Goal: Task Accomplishment & Management: Complete application form

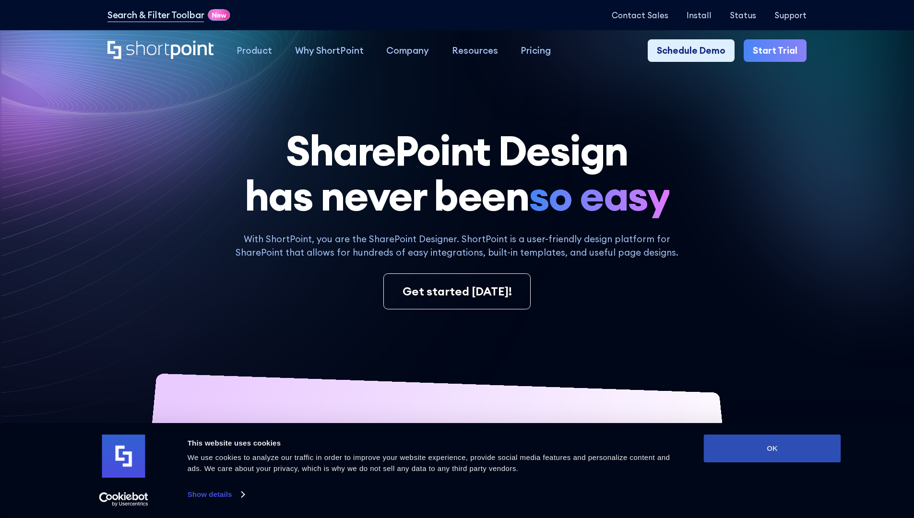
click at [772, 449] on button "OK" at bounding box center [772, 449] width 137 height 28
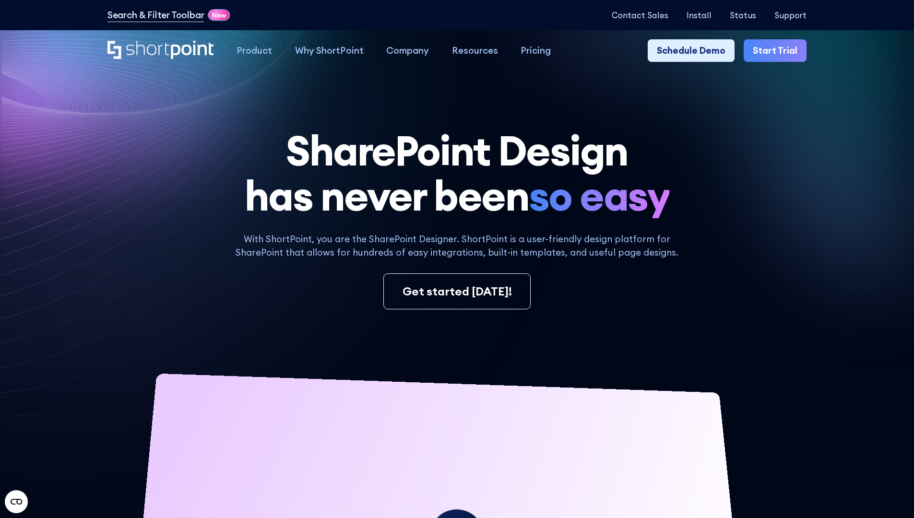
click at [778, 51] on link "Start Trial" at bounding box center [775, 50] width 63 height 23
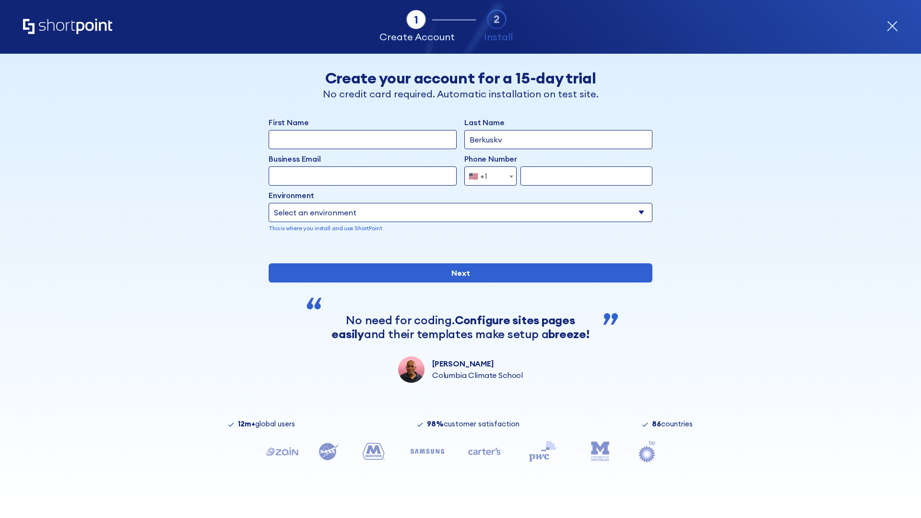
type input "Berkuskv"
type input "test@shortpoint.com"
type input "2125556789"
select select "Microsoft 365"
type input "2125556789"
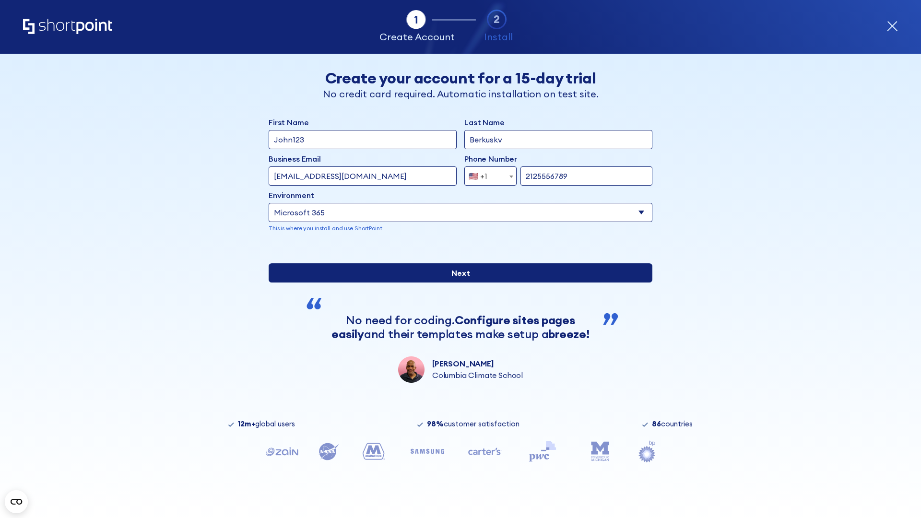
scroll to position [2, 0]
click at [457, 283] on input "Next" at bounding box center [461, 272] width 384 height 19
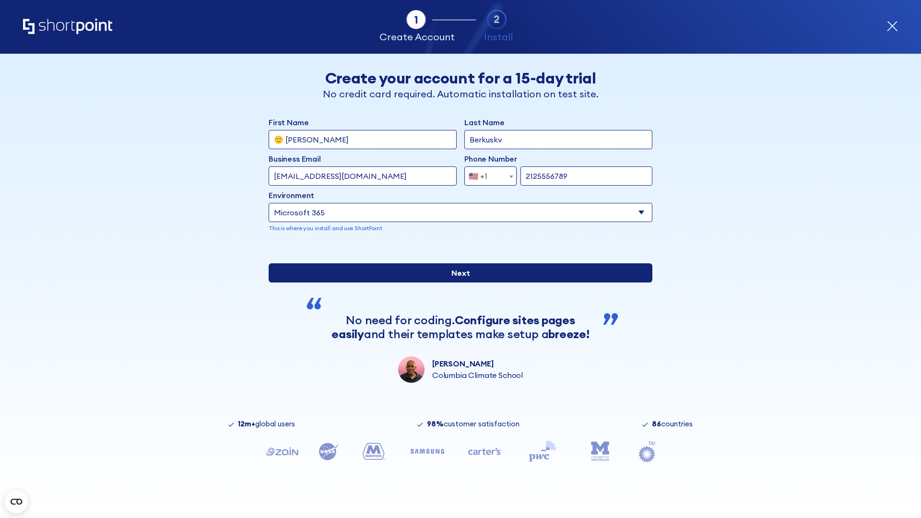
click at [457, 283] on input "Next" at bounding box center [461, 272] width 384 height 19
type input "Archebald"
click at [457, 283] on input "Next" at bounding box center [461, 272] width 384 height 19
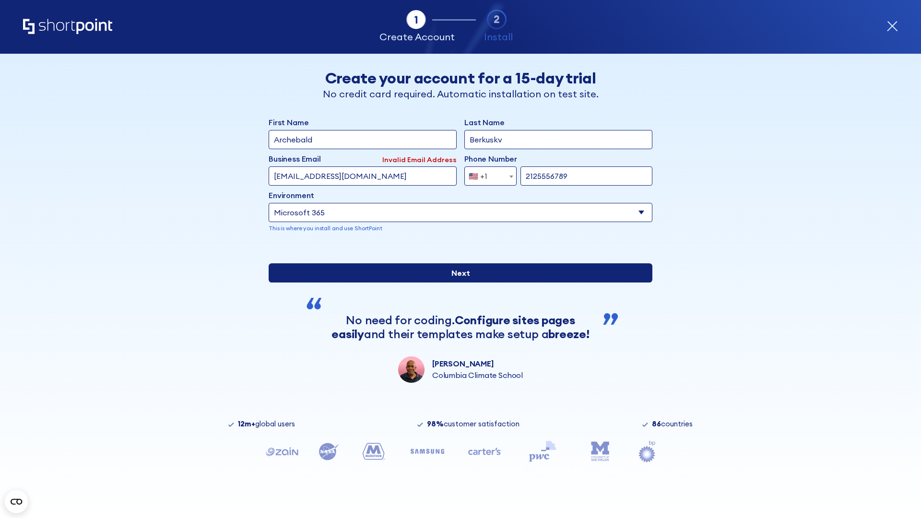
click at [457, 283] on input "Next" at bounding box center [461, 272] width 384 height 19
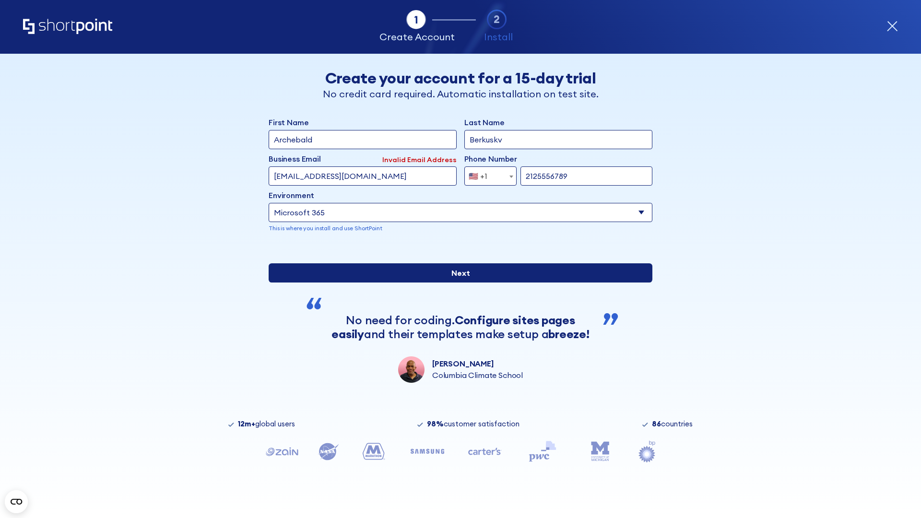
click at [457, 283] on input "Next" at bounding box center [461, 272] width 384 height 19
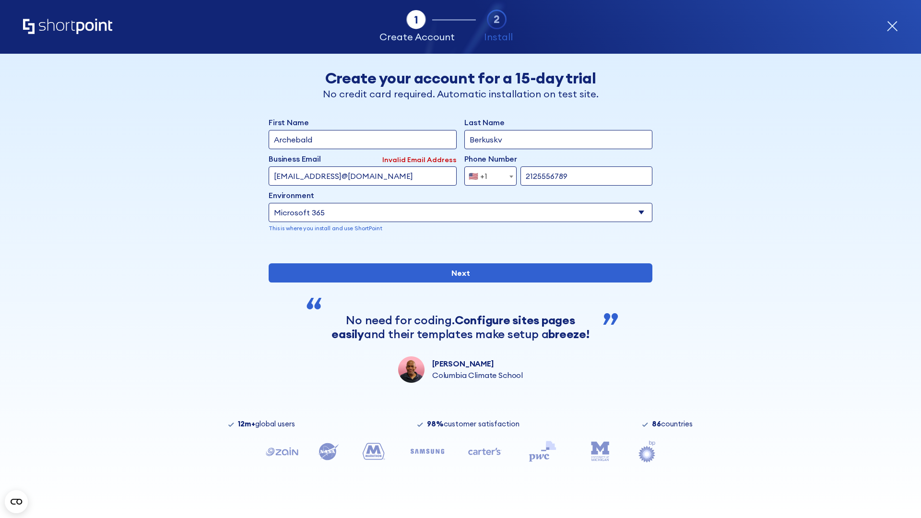
type input "testEmail@protonmail.comtest@shortpoint.com"
click at [487, 174] on span "🇺🇸 +1" at bounding box center [481, 175] width 32 height 19
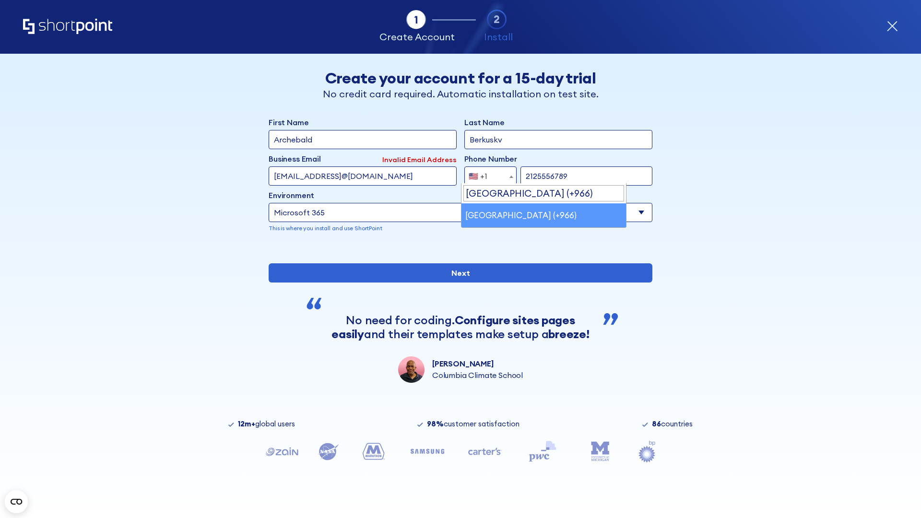
scroll to position [0, 0]
select select "+966"
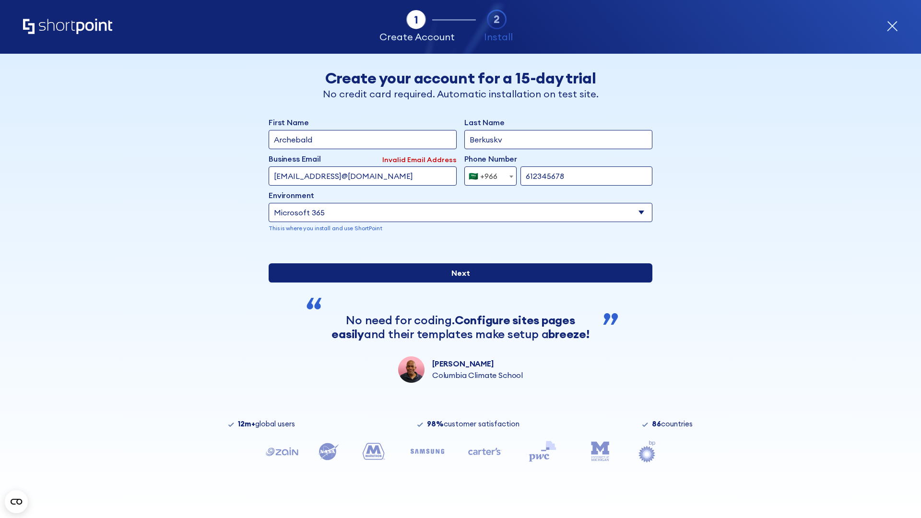
type input "612345678"
click at [457, 283] on input "Next" at bounding box center [461, 272] width 384 height 19
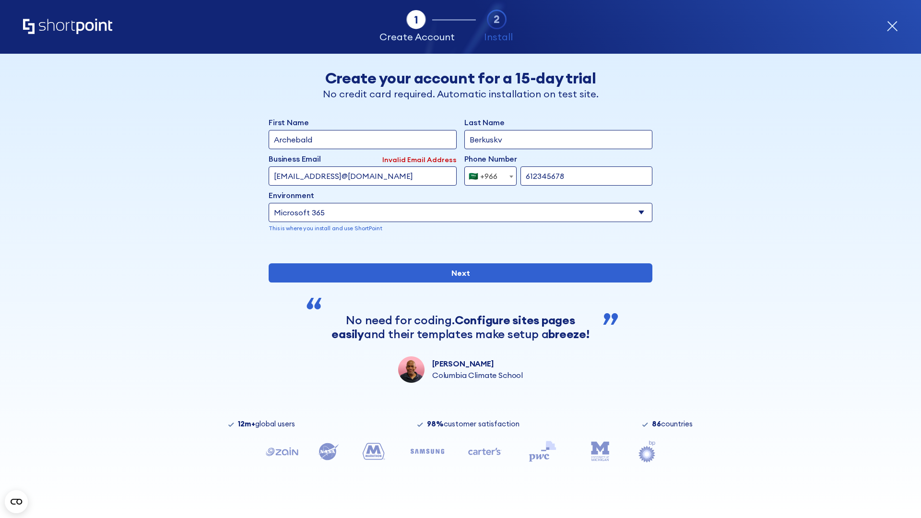
click at [487, 174] on div "🇸🇦 +966" at bounding box center [483, 175] width 29 height 19
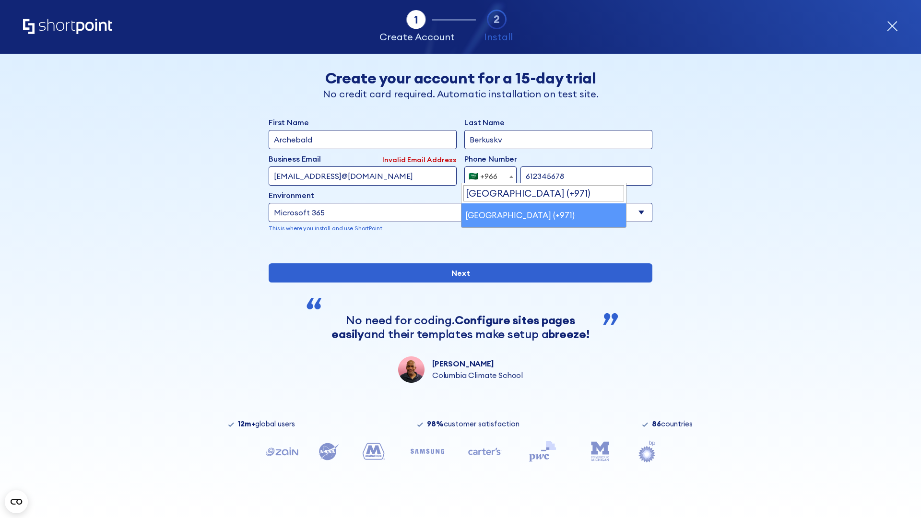
select select "+971"
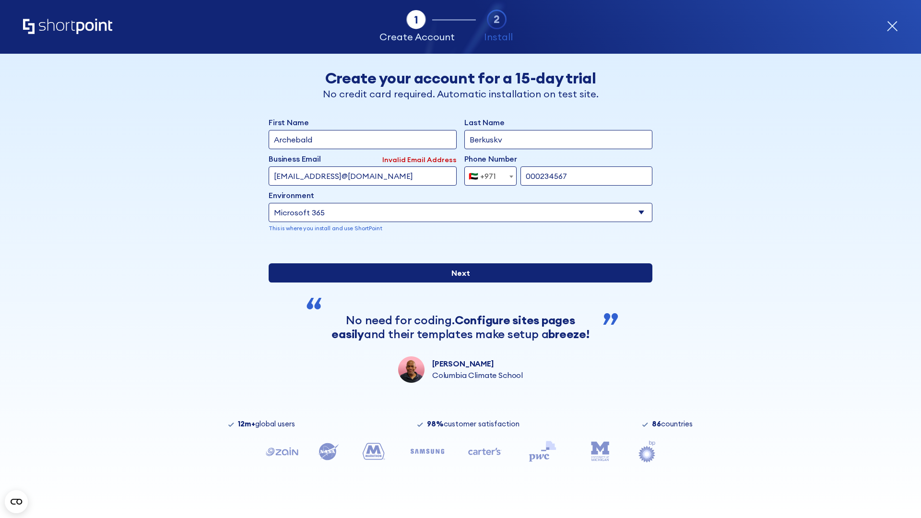
type input "000234567"
click at [457, 283] on input "Next" at bounding box center [461, 272] width 384 height 19
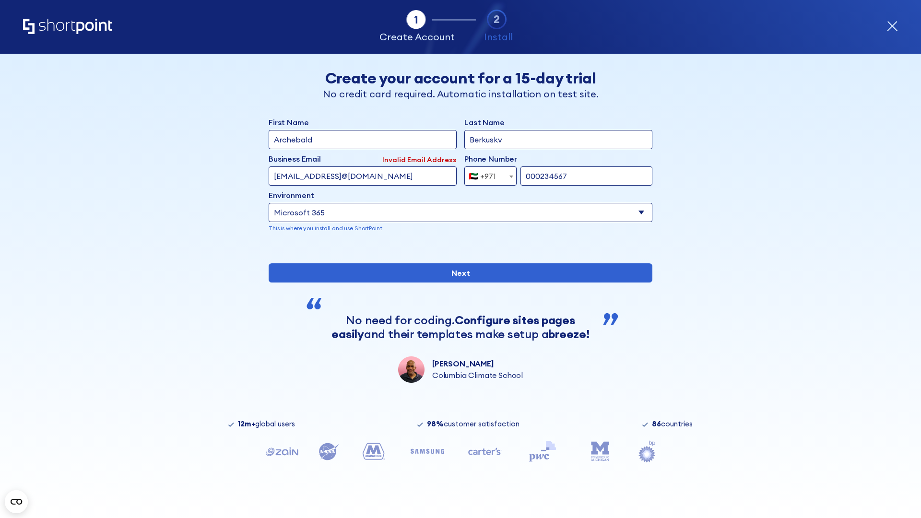
click at [487, 174] on div "🇦🇪 +971" at bounding box center [482, 175] width 27 height 19
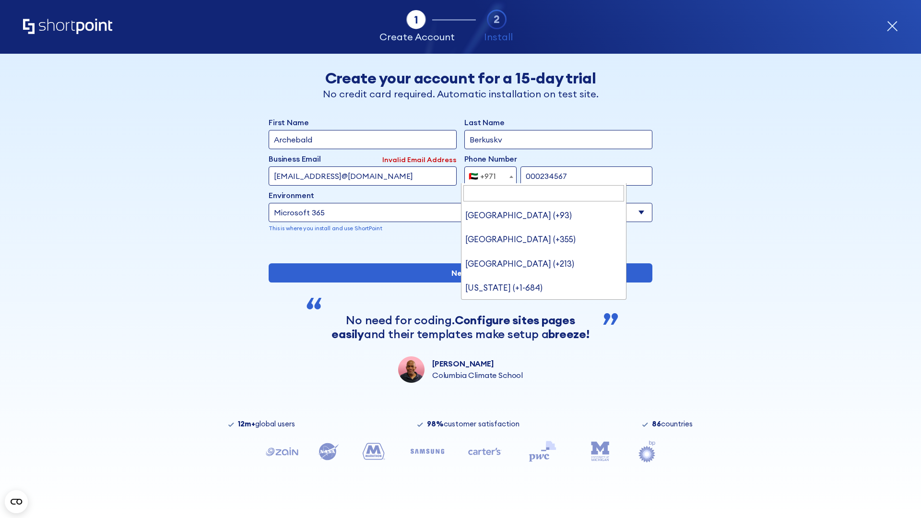
type input "[GEOGRAPHIC_DATA] (+44)"
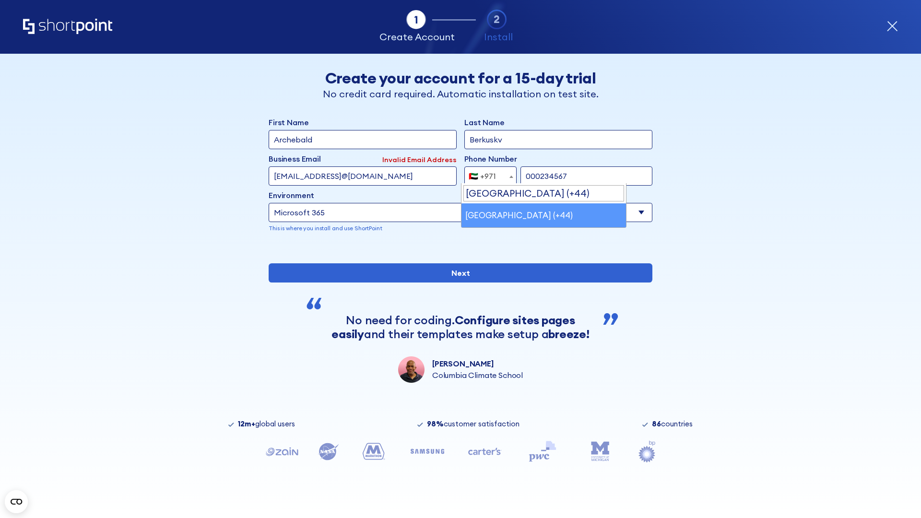
select select "+44"
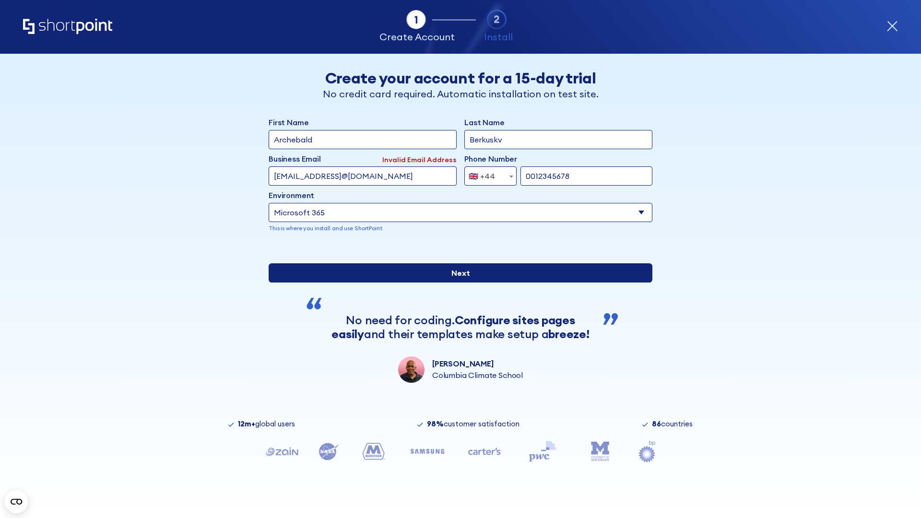
type input "0012345678"
click at [457, 283] on input "Next" at bounding box center [461, 272] width 384 height 19
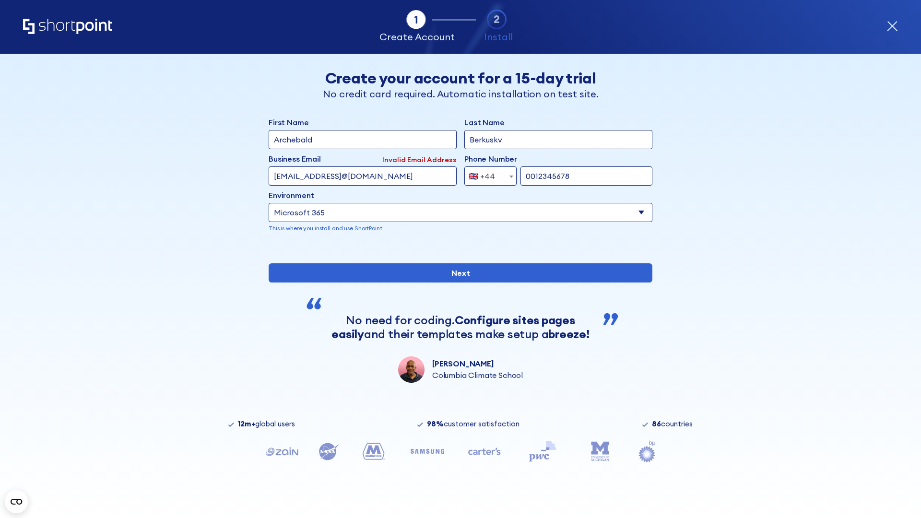
click at [487, 174] on div "🇬🇧 +44" at bounding box center [482, 175] width 26 height 19
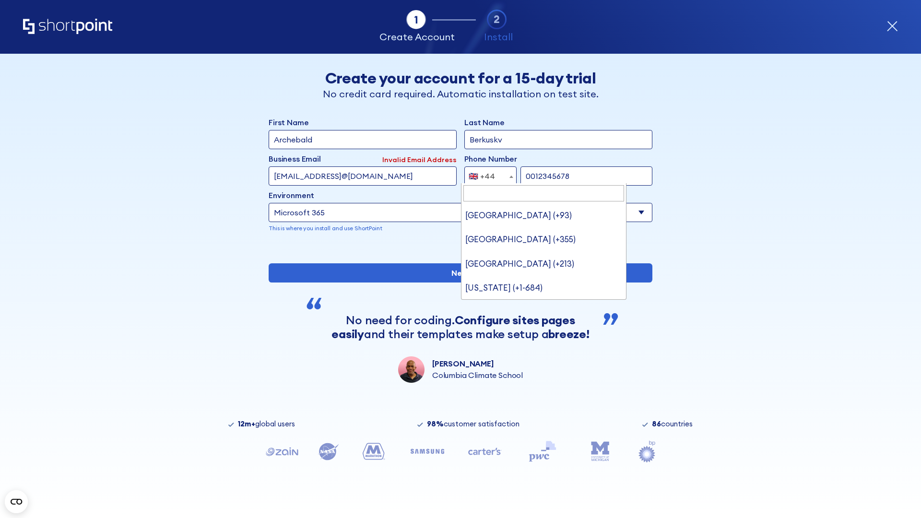
type input "Ukraine (+380)"
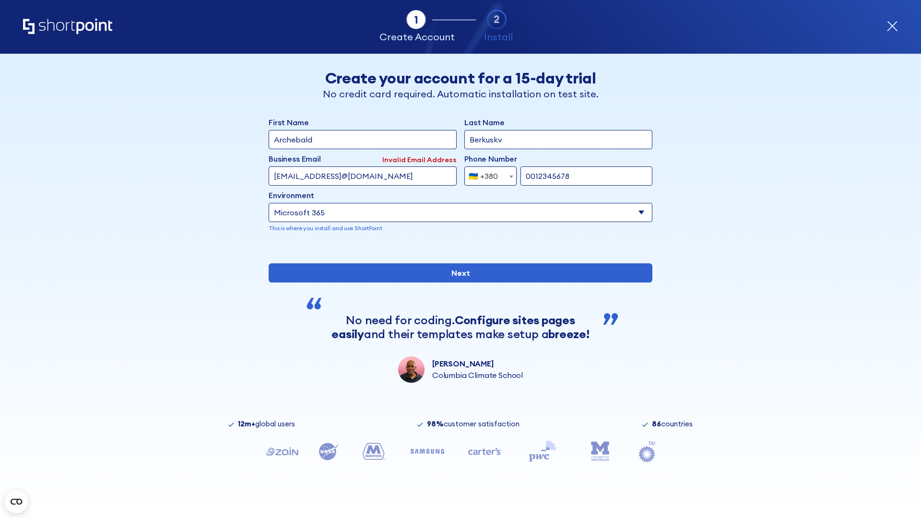
select select "+380"
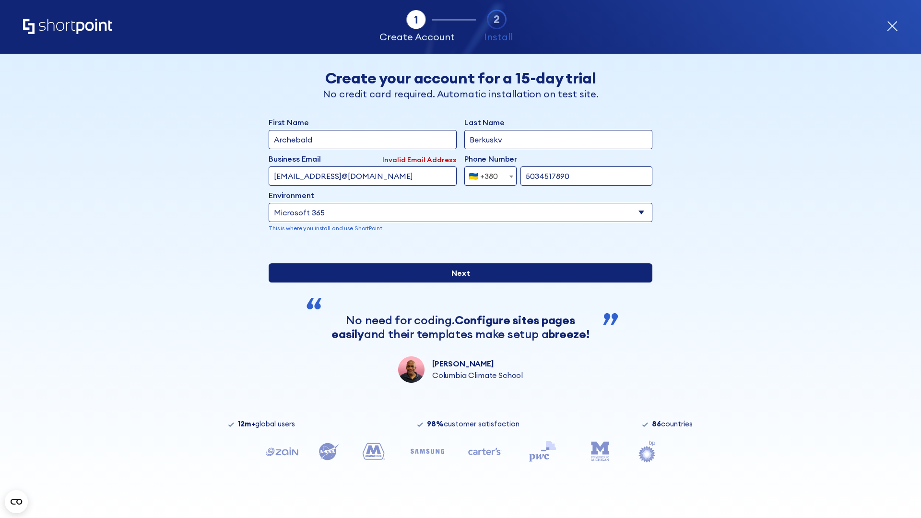
type input "5034517890"
click at [457, 283] on input "Next" at bounding box center [461, 272] width 384 height 19
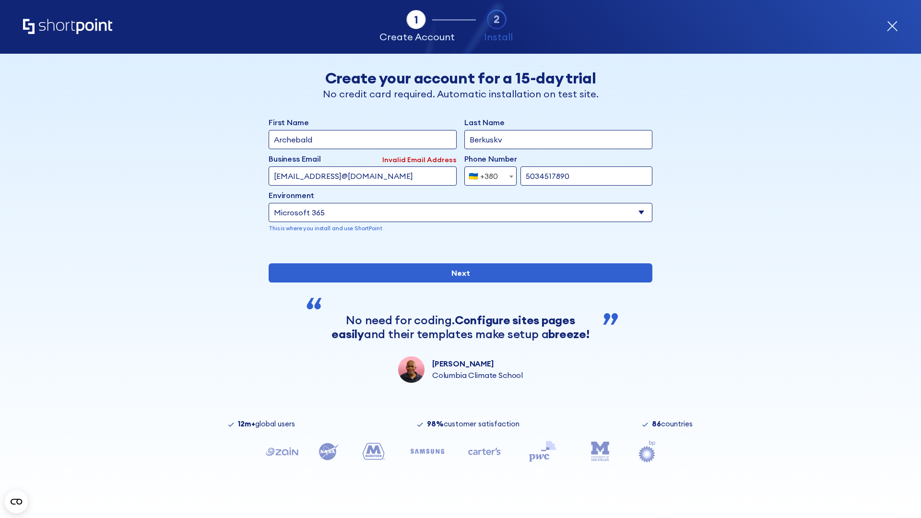
click at [487, 174] on div "🇺🇦 +380" at bounding box center [483, 175] width 29 height 19
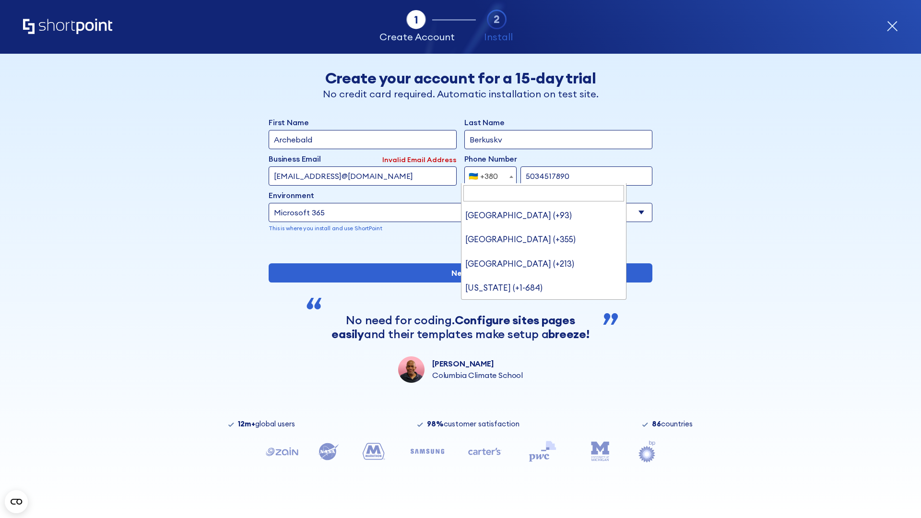
type input "United States (+1)"
select select "+1"
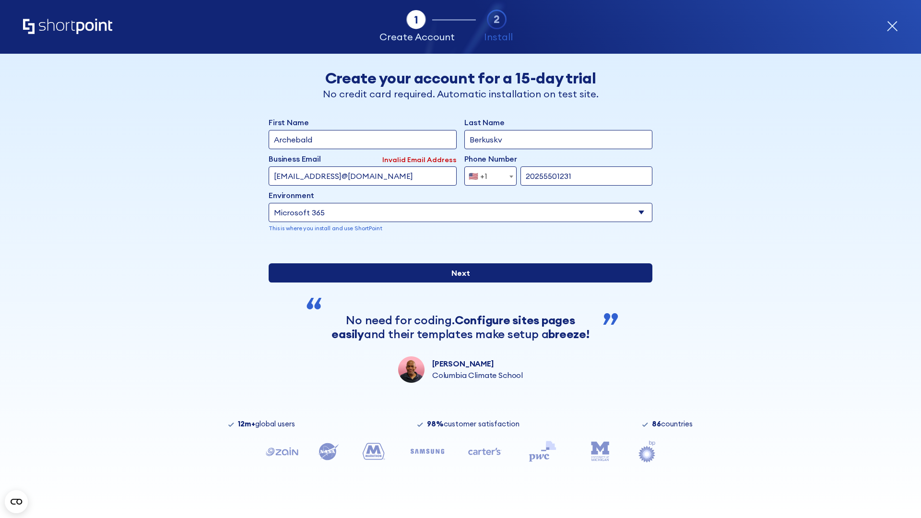
type input "20255501231"
click at [457, 283] on input "Next" at bounding box center [461, 272] width 384 height 19
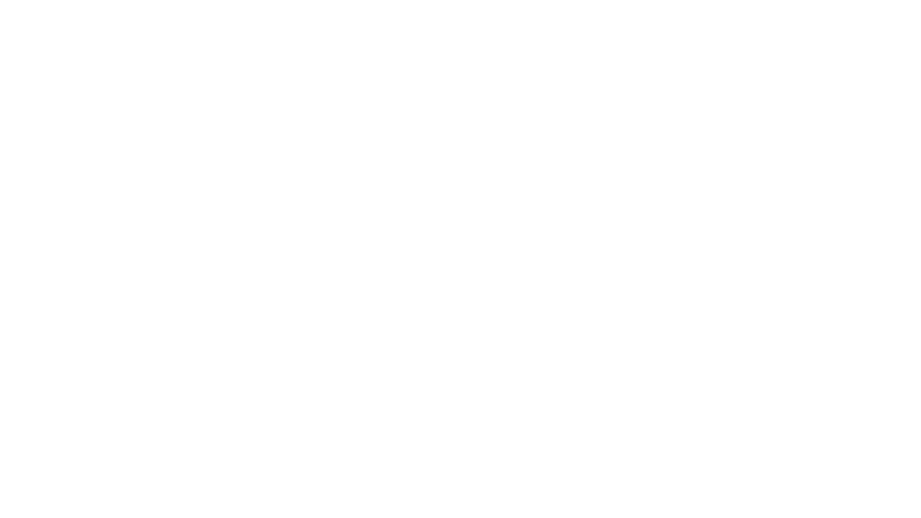
type input "[PERSON_NAME]"
type input "Berkuskv"
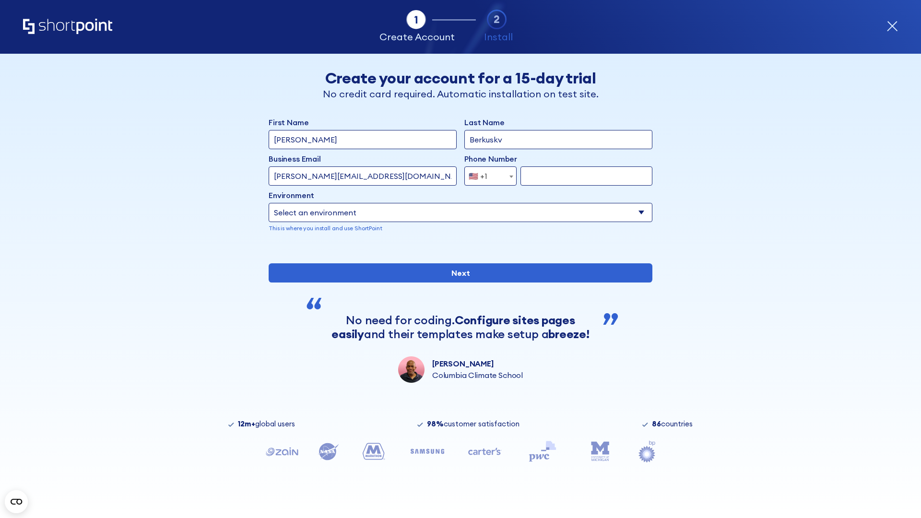
type input "[PERSON_NAME][EMAIL_ADDRESS][DOMAIN_NAME]"
click at [487, 174] on span "🇺🇸 +1" at bounding box center [481, 175] width 32 height 19
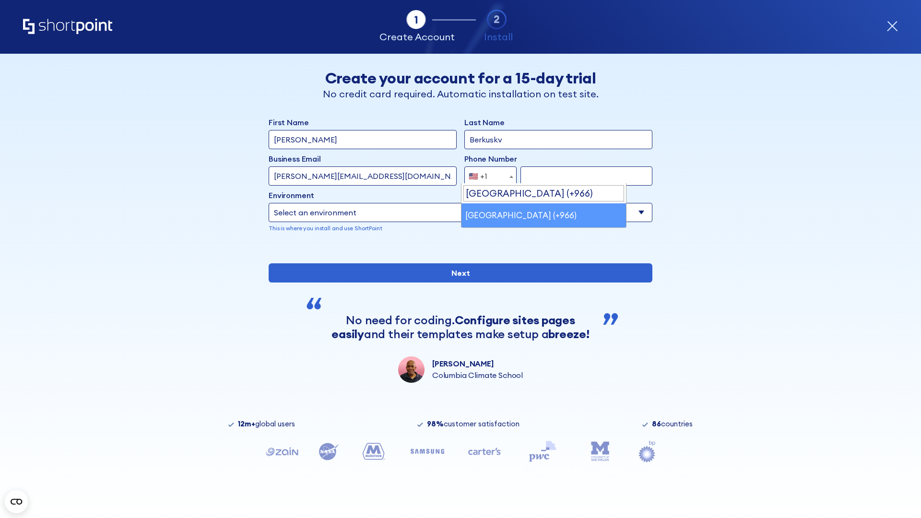
select select "+966"
type input "512345678"
select select "Microsoft 365"
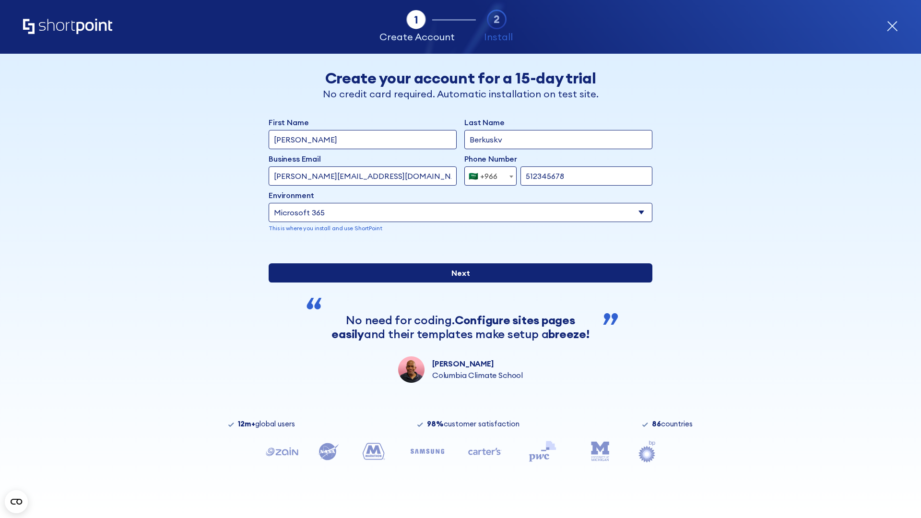
type input "512345678"
click at [457, 283] on input "Next" at bounding box center [461, 272] width 384 height 19
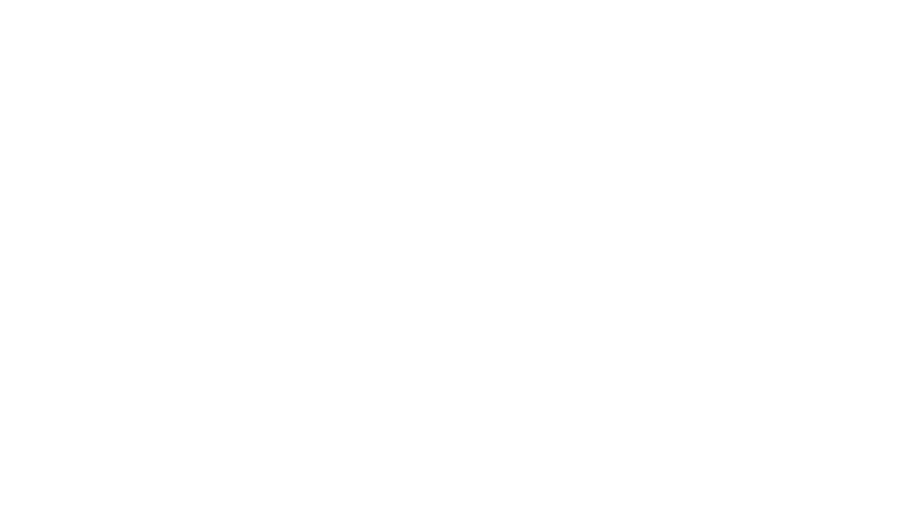
select select "+966"
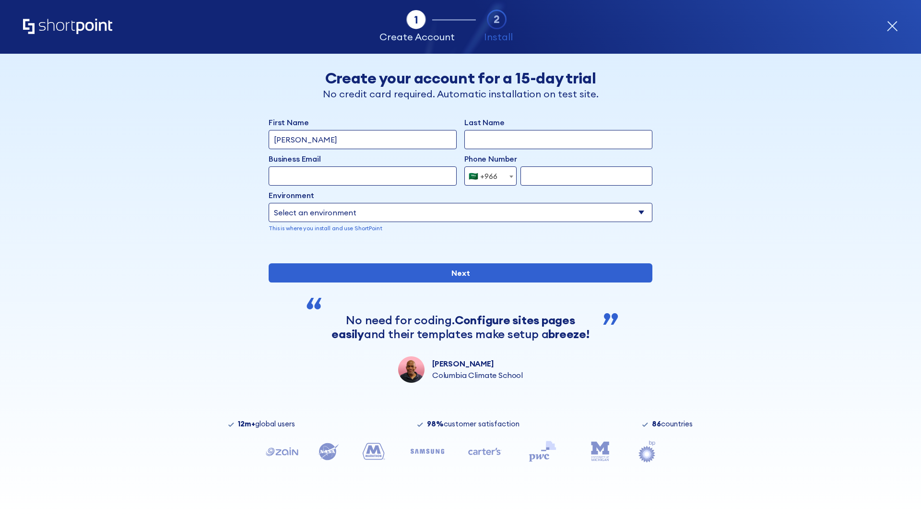
type input "D'Souza"
type input "Berkuskv"
type input "hr@mybusiness.org"
click at [487, 174] on div "🇸🇦 +966" at bounding box center [483, 175] width 29 height 19
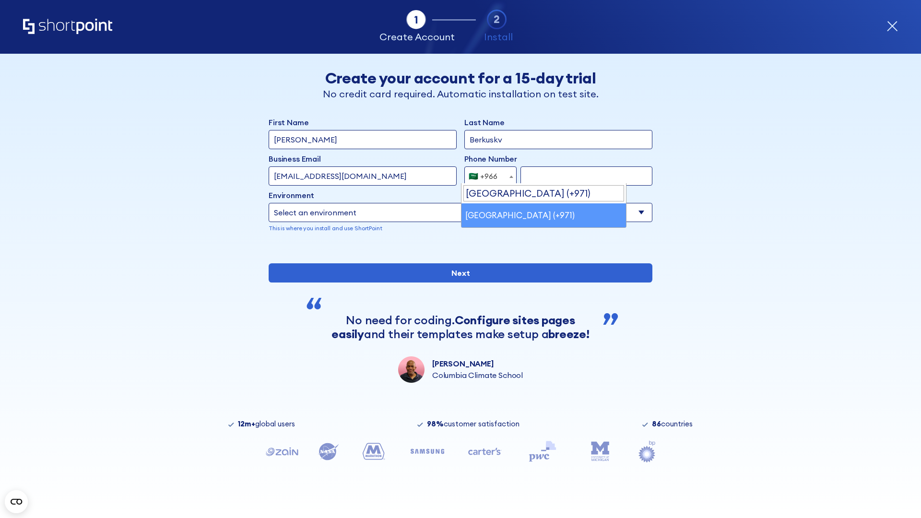
select select "+971"
type input "501234567"
select select "Microsoft 365"
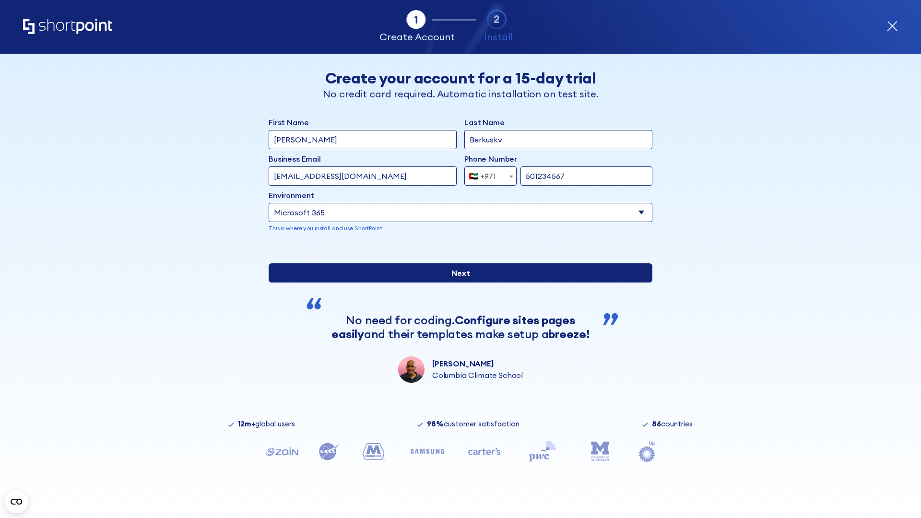
type input "501234567"
click at [457, 283] on input "Next" at bounding box center [461, 272] width 384 height 19
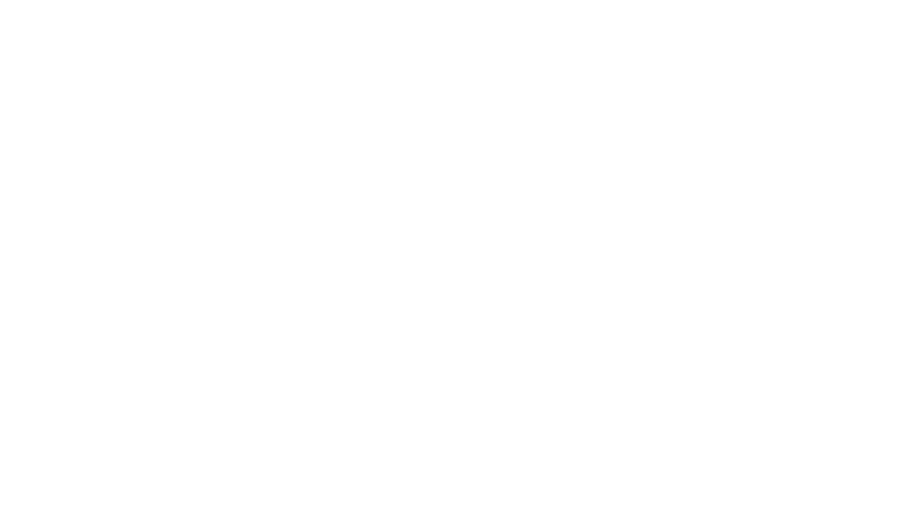
select select "+971"
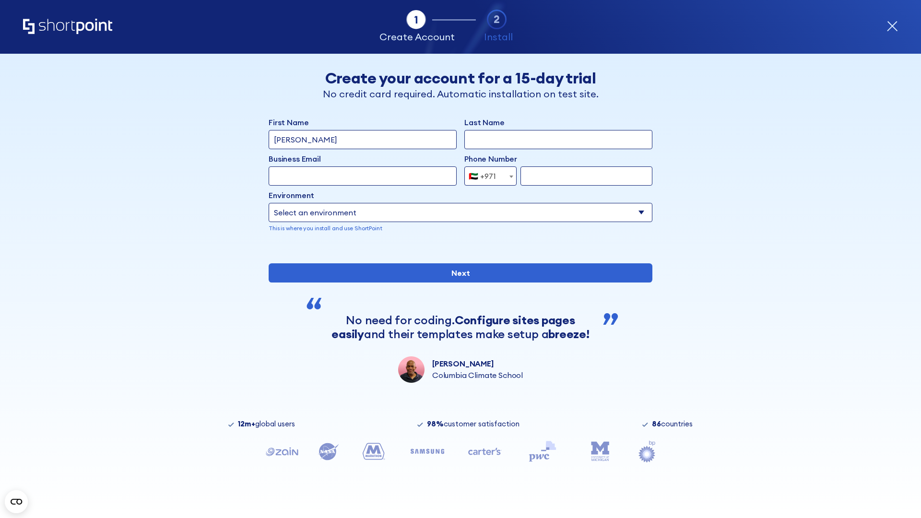
type input "[PERSON_NAME]"
type input "Berkuskv"
type input "[EMAIL_ADDRESS][DOMAIN_NAME]"
click at [487, 176] on div "🇦🇪 +971" at bounding box center [482, 175] width 27 height 19
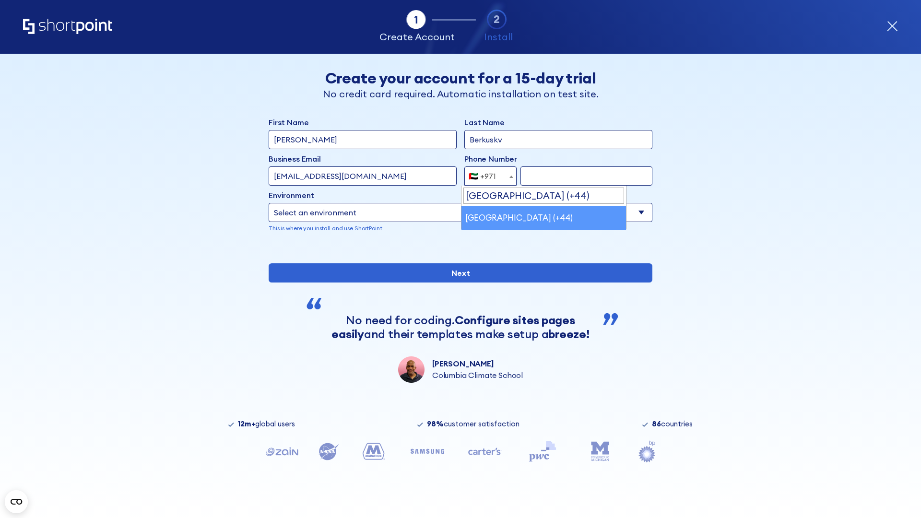
select select "+44"
type input "7912345678"
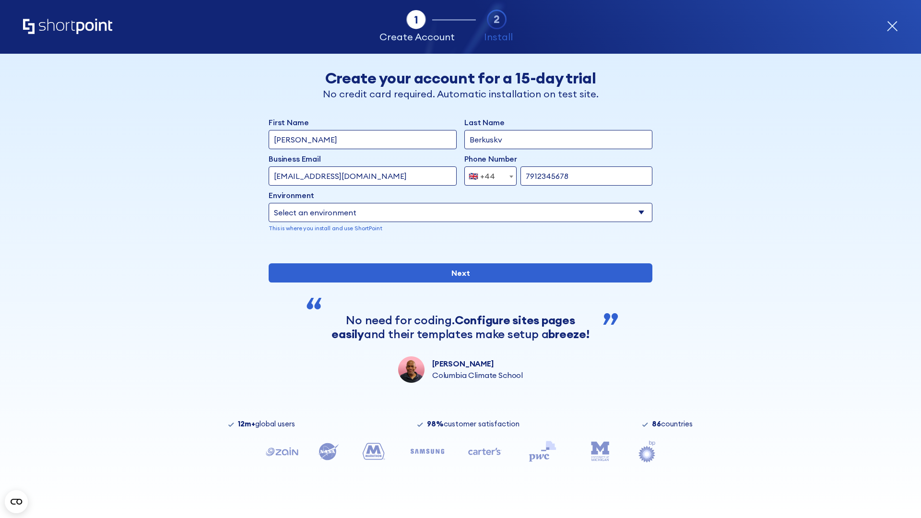
select select "Microsoft 365"
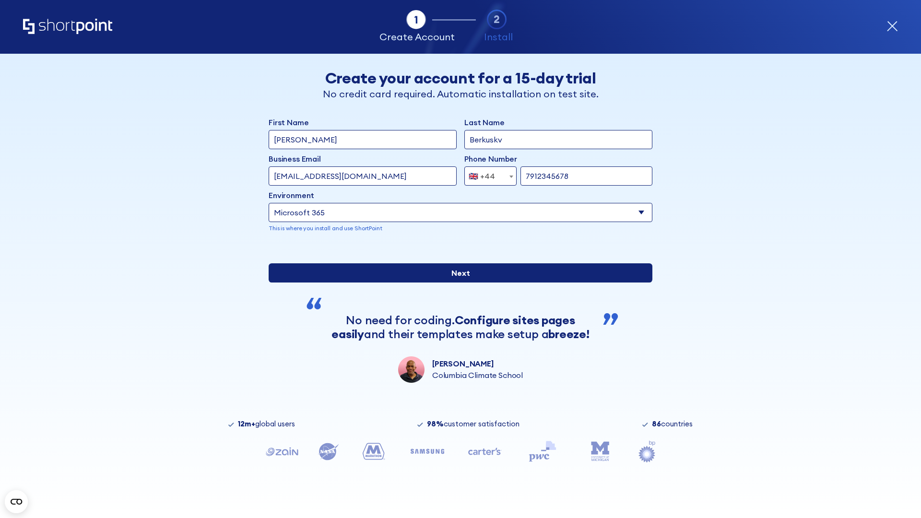
type input "7912345678"
click at [457, 283] on input "Next" at bounding box center [461, 272] width 384 height 19
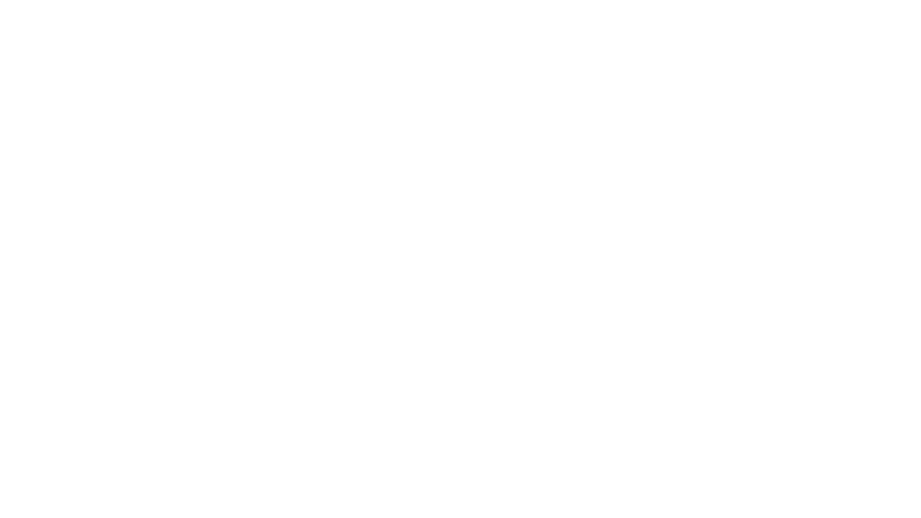
select select "+44"
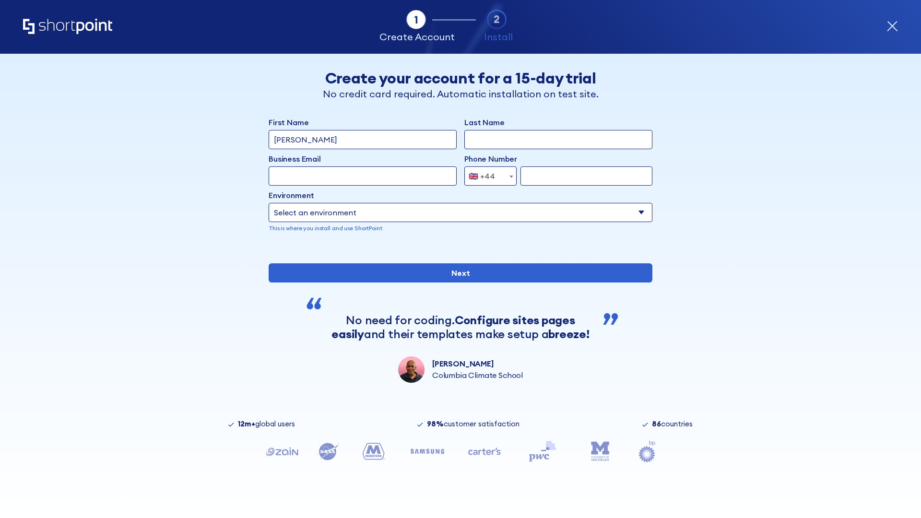
type input "[PERSON_NAME]"
type input "Berkuskv"
type input "[EMAIL_ADDRESS][DOMAIN_NAME]"
click at [487, 176] on div "🇬🇧 +44" at bounding box center [482, 175] width 26 height 19
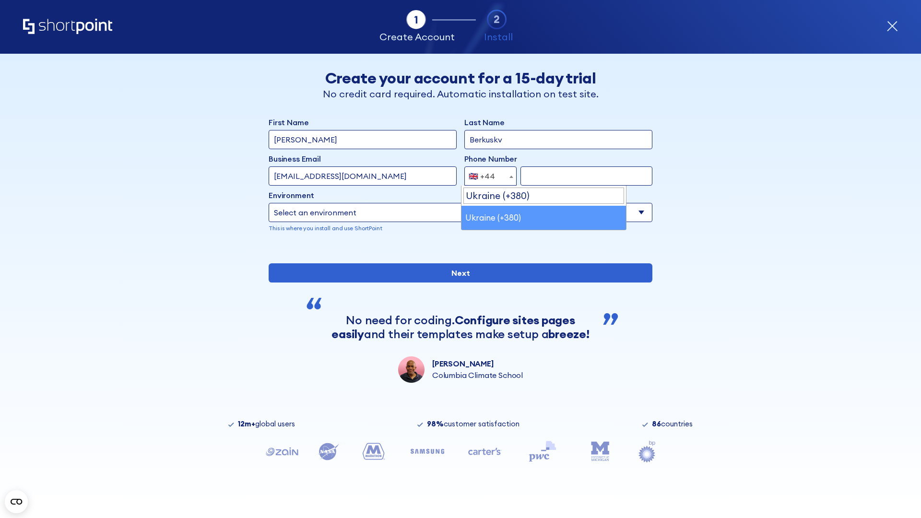
select select "+380"
type input "663451789"
select select "Microsoft 365"
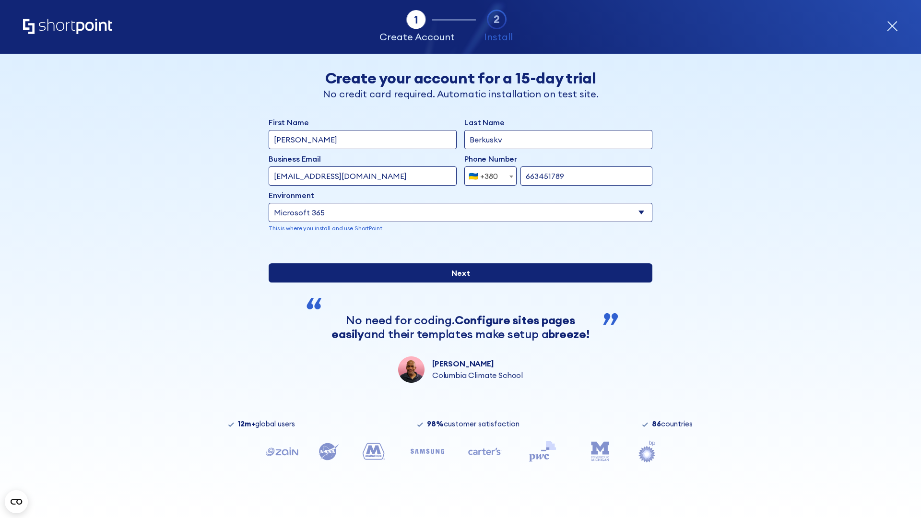
type input "663451789"
click at [457, 283] on input "Next" at bounding box center [461, 272] width 384 height 19
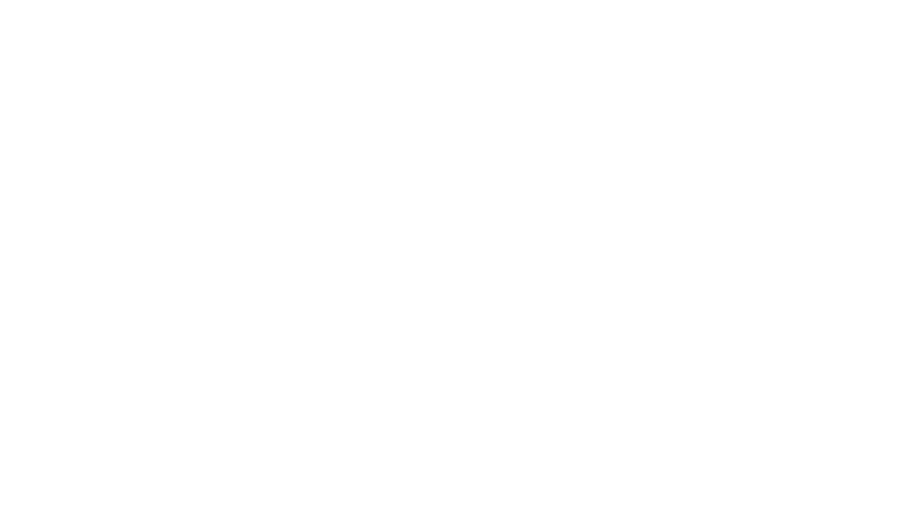
select select "+380"
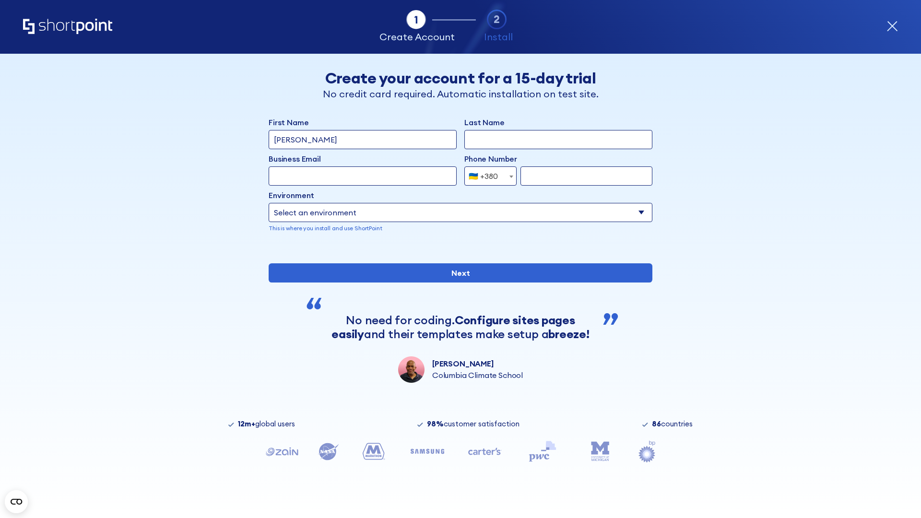
type input "[PERSON_NAME]"
type input "Berkuskv"
type input "team@hospital-uae.health"
click at [487, 176] on div "🇺🇦 +380" at bounding box center [483, 175] width 29 height 19
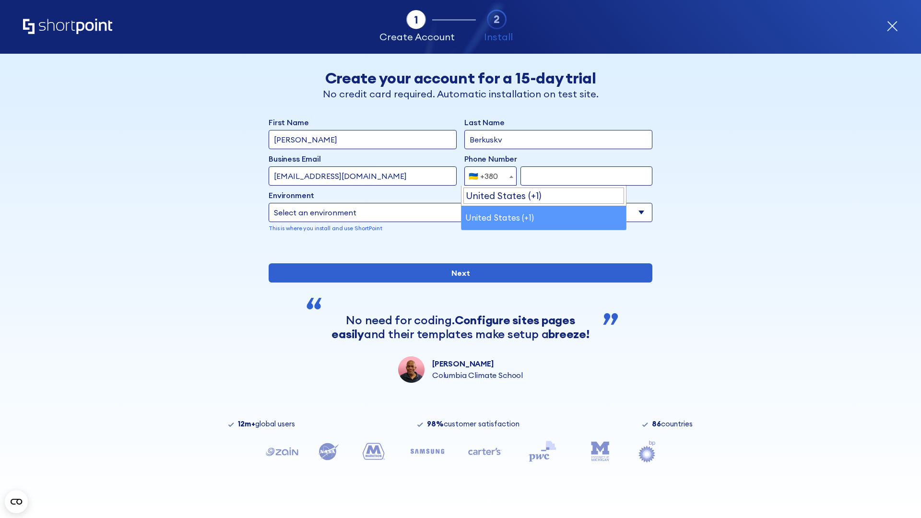
select select "+1"
type input "2025550123"
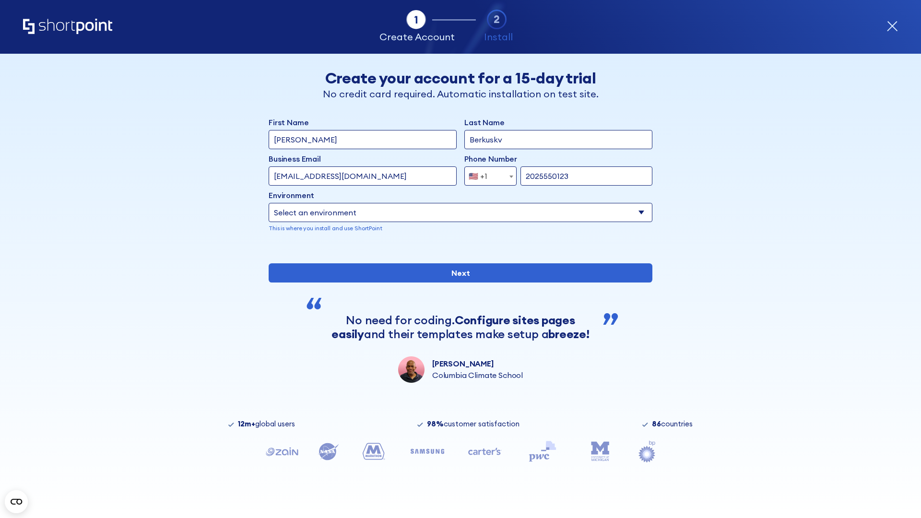
select select "Microsoft 365"
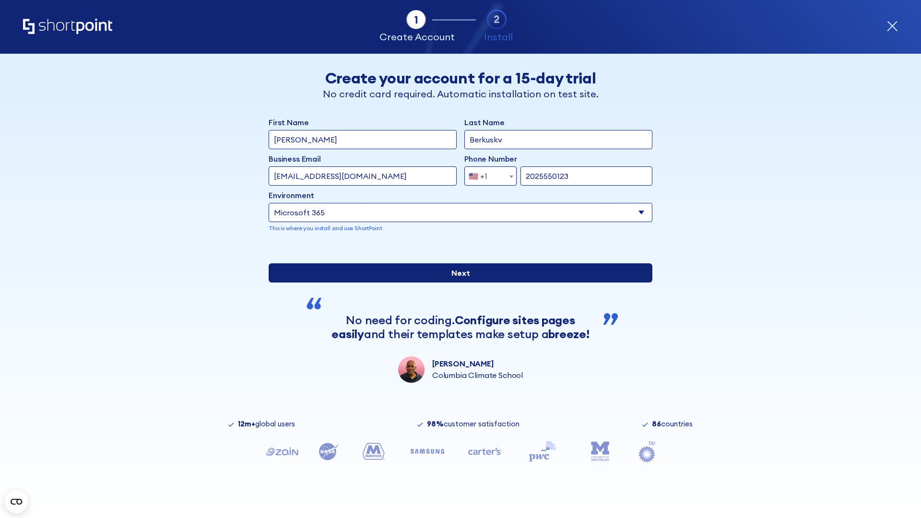
type input "2025550123"
click at [457, 283] on input "Next" at bounding box center [461, 272] width 384 height 19
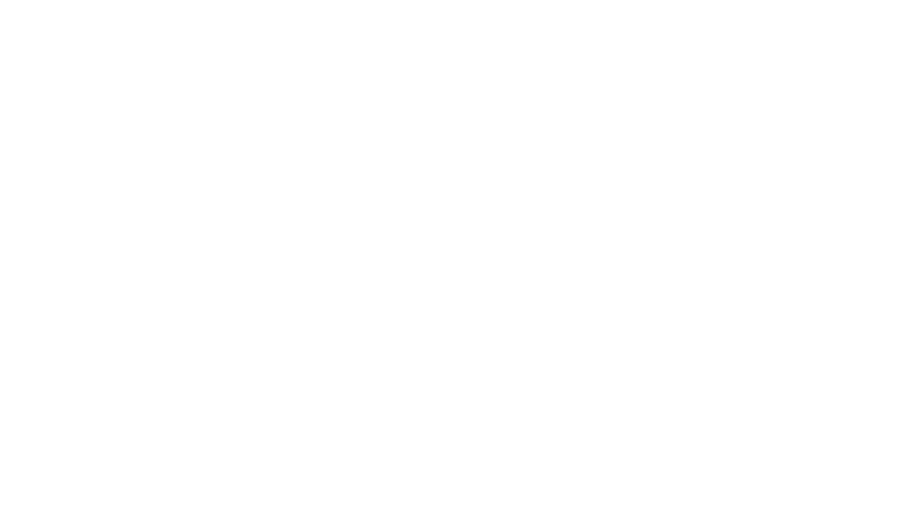
type input "Archebald"
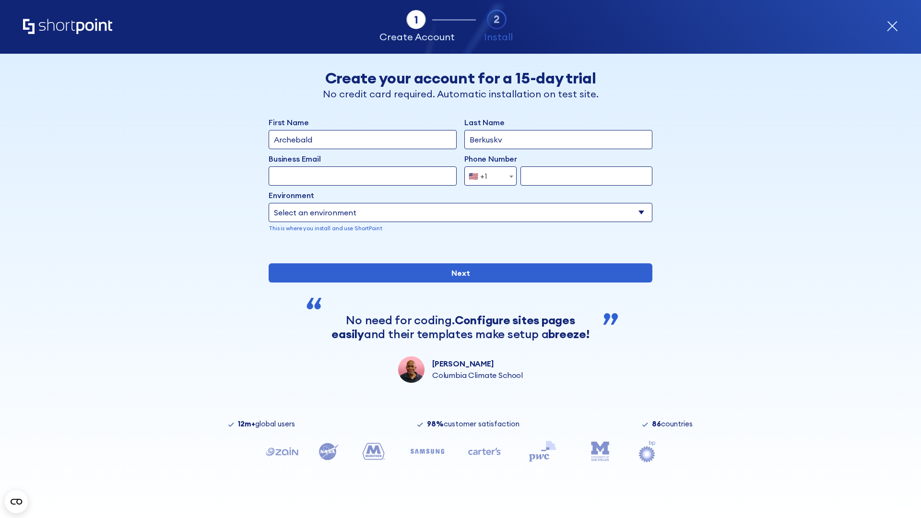
type input "Berkuskv"
type input "[EMAIL_ADDRESS][DOMAIN_NAME]"
type input "2125556789"
select select "SharePoint 2019 (On-Premise)"
type input "2125556789"
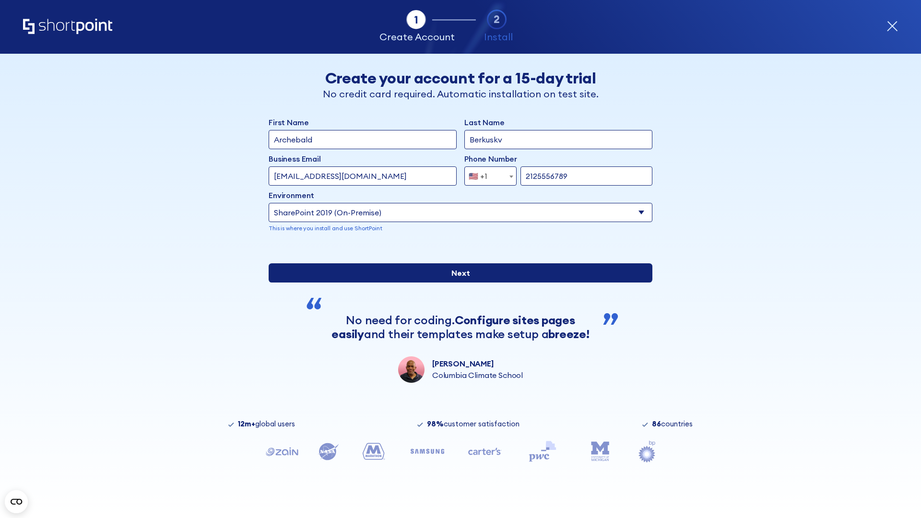
type input "[URL][DOMAIN_NAME]"
click at [457, 320] on div "First Name Archebald Last Name Berkuskv Business Email Invalid Email Address [E…" at bounding box center [461, 250] width 384 height 266
click at [457, 283] on input "Next" at bounding box center [461, 272] width 384 height 19
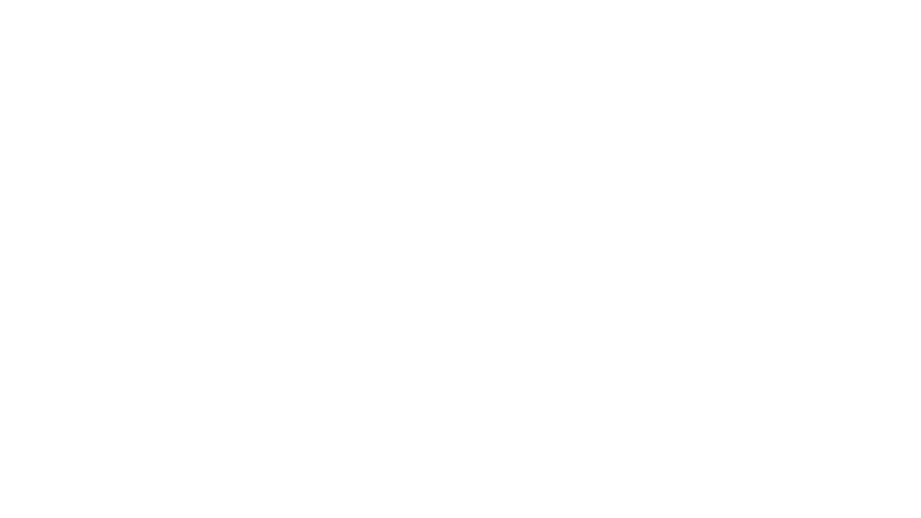
type input "Archebald"
type input "Berkuskv"
type input "[EMAIL_ADDRESS][DOMAIN_NAME]"
type input "2125556789"
select select "SharePoint 2019 (On-Premise)"
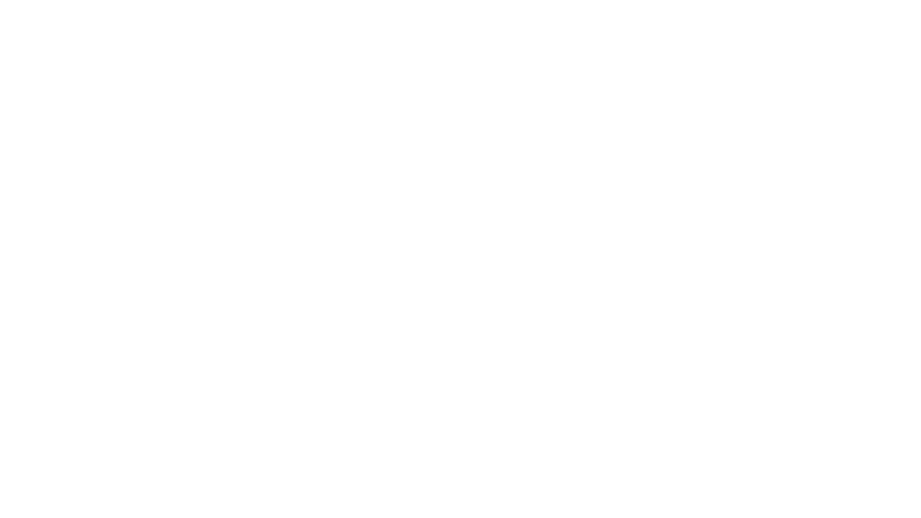
type input "2125556789"
type input "[URL][DOMAIN_NAME][DOMAIN_NAME]"
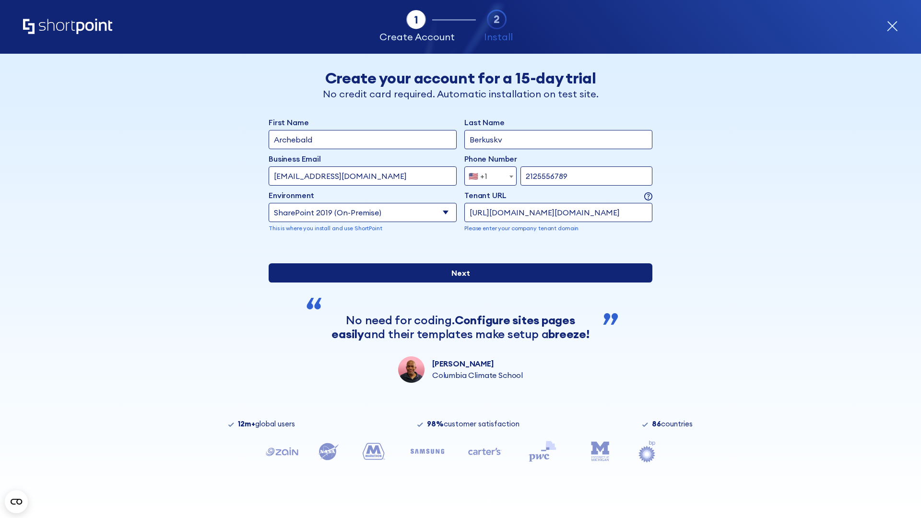
click at [457, 336] on div "First Name Archebald Last Name Berkuskv Business Email Invalid Email Address [E…" at bounding box center [461, 250] width 384 height 266
click at [457, 283] on input "Next" at bounding box center [461, 272] width 384 height 19
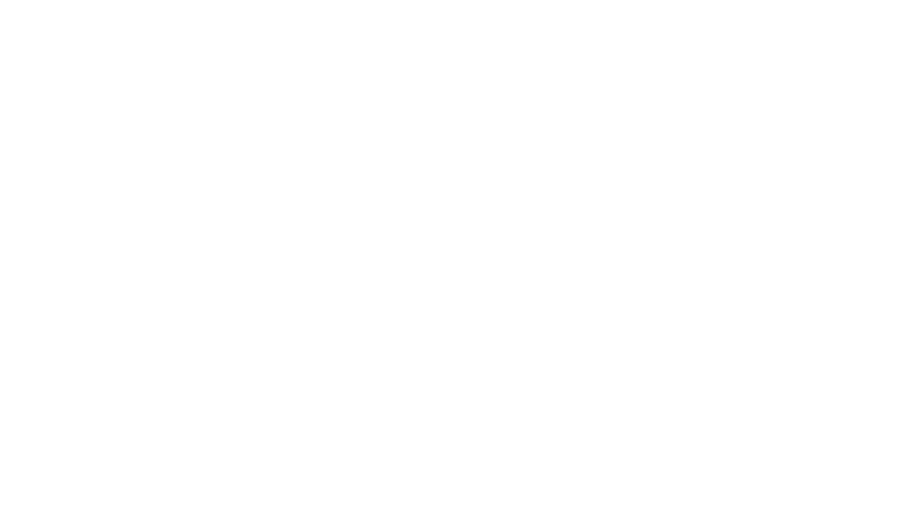
type input "Archebald"
type input "Berkuskv"
type input "[EMAIL_ADDRESS][DOMAIN_NAME]"
type input "2125556789"
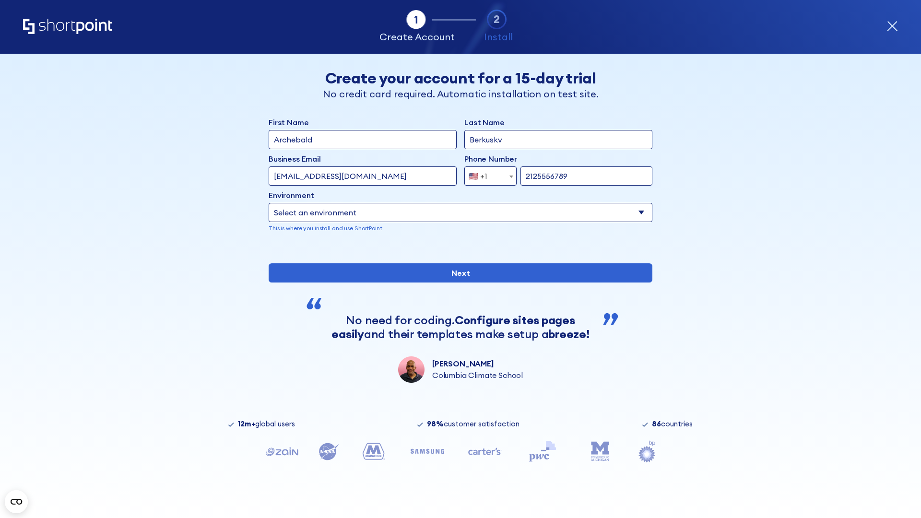
select select "SharePoint 2019 (On-Premise)"
type input "2125556789"
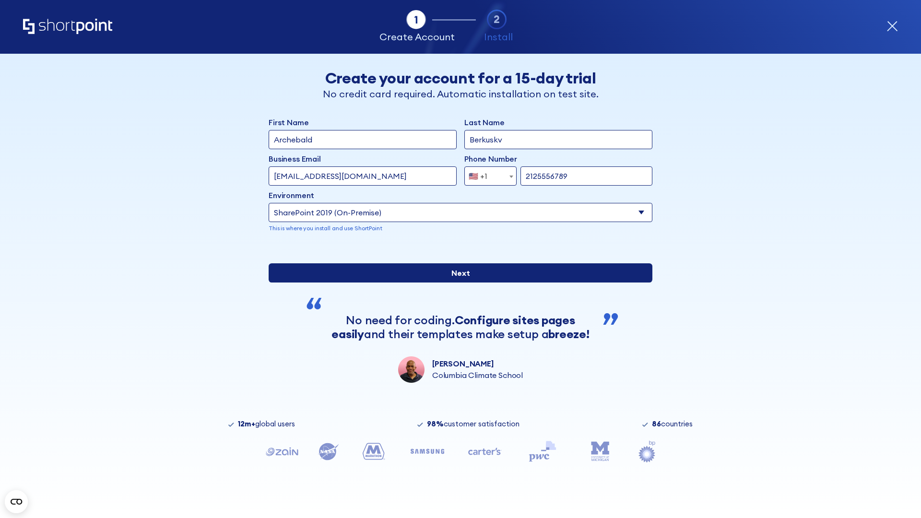
type input "[URL]"
click at [457, 329] on div "First Name Archebald Last Name Berkuskv Business Email Invalid Email Address [E…" at bounding box center [461, 250] width 384 height 266
click at [457, 283] on input "Next" at bounding box center [461, 272] width 384 height 19
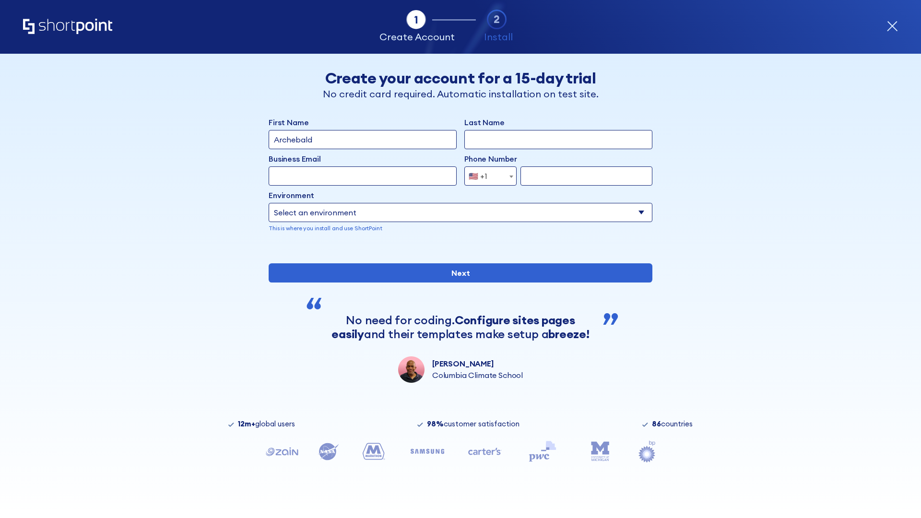
type input "Archebald"
type input "Berkuskv"
type input "[EMAIL_ADDRESS][DOMAIN_NAME]"
type input "2125556789"
select select "SharePoint 2019 (On-Premise)"
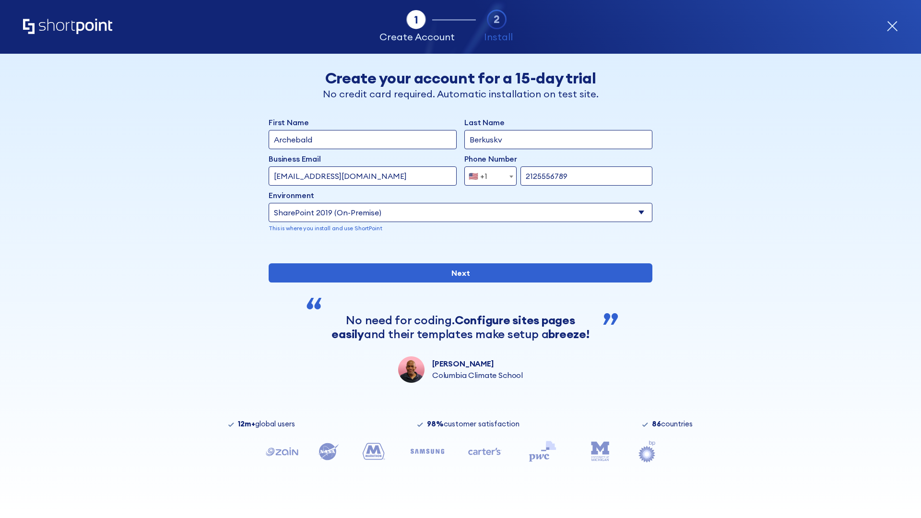
type input "2125556789"
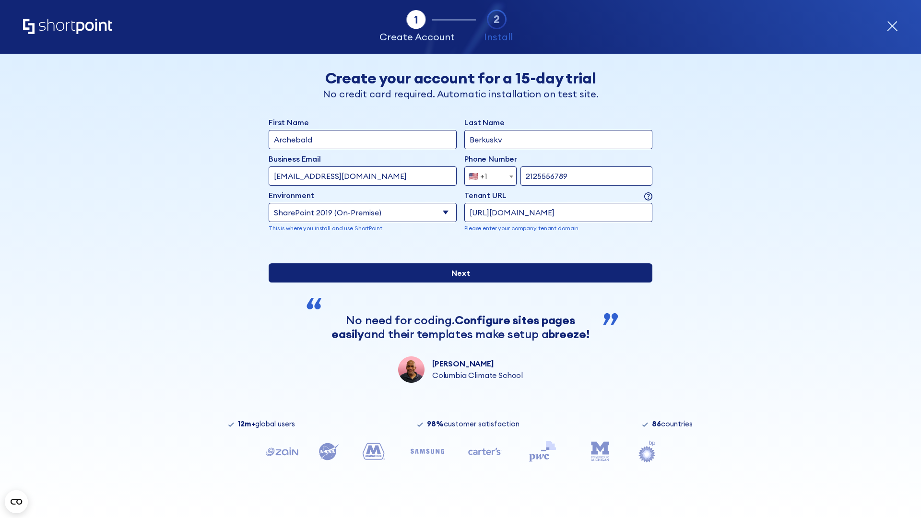
type input "[URL][DOMAIN_NAME]"
click at [457, 283] on input "Next" at bounding box center [461, 272] width 384 height 19
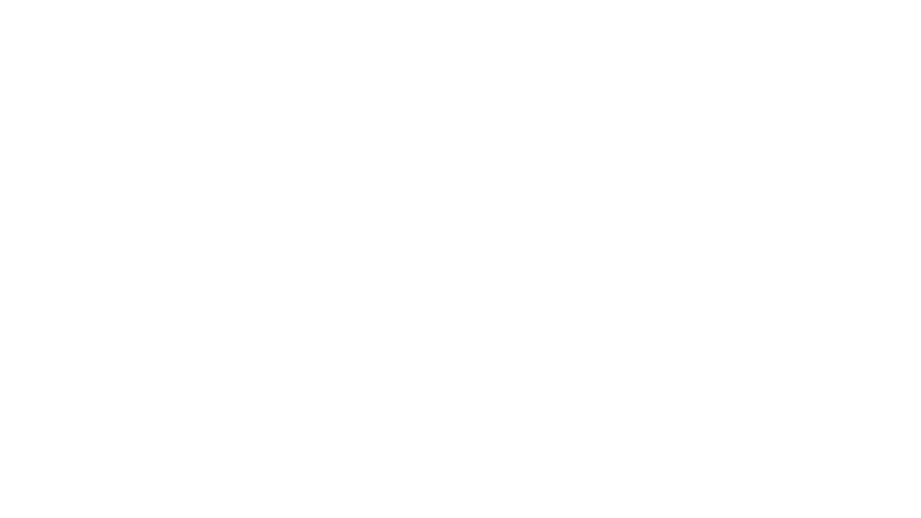
type input "Archebald"
type input "Berkuskv"
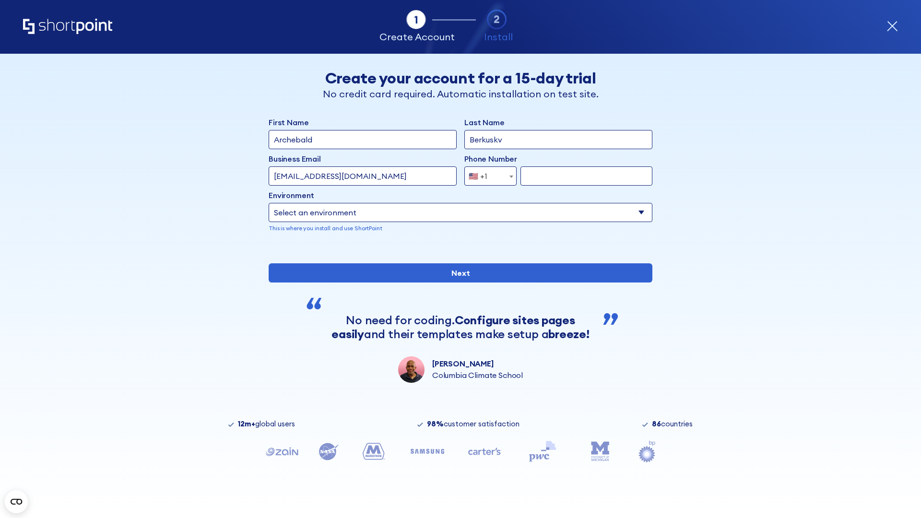
type input "[EMAIL_ADDRESS][DOMAIN_NAME]"
type input "2125556789"
select select "SharePoint 2019 (On-Premise)"
type input "2125556789"
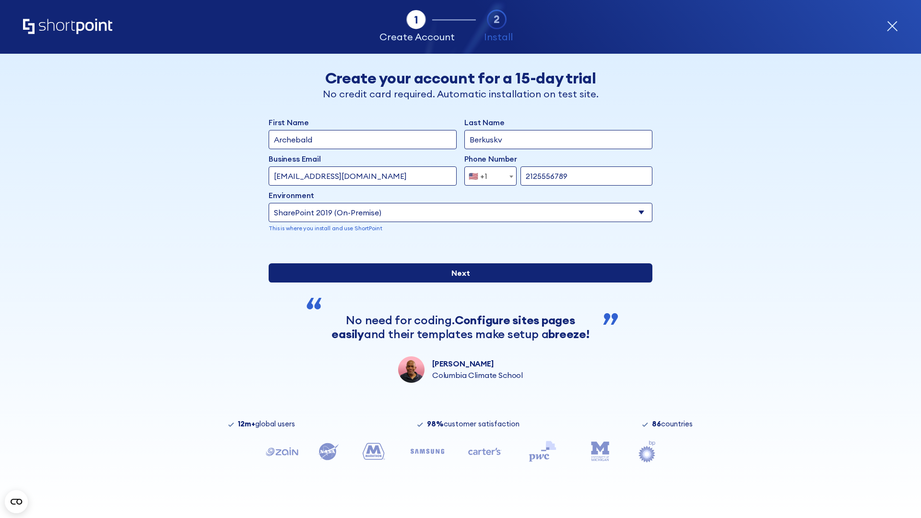
type input "https://yzrtre3nv.sharepoint.com"
click at [457, 316] on div "First Name Archebald Last Name Berkuskv Business Email Invalid Email Address [E…" at bounding box center [461, 250] width 384 height 266
click at [457, 283] on input "Next" at bounding box center [461, 272] width 384 height 19
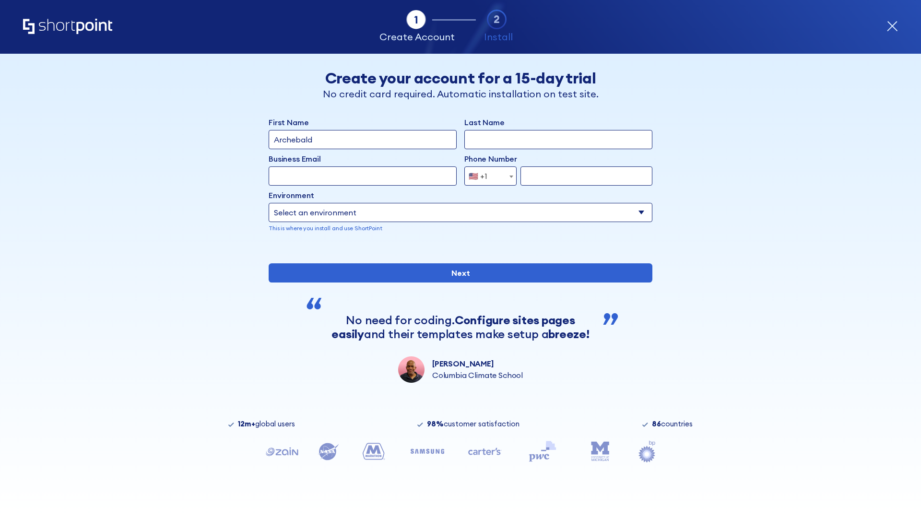
type input "Archebald"
type input "Berkuskv"
type input "[EMAIL_ADDRESS][DOMAIN_NAME]"
type input "2125556789"
select select "SharePoint 2019 (On-Premise)"
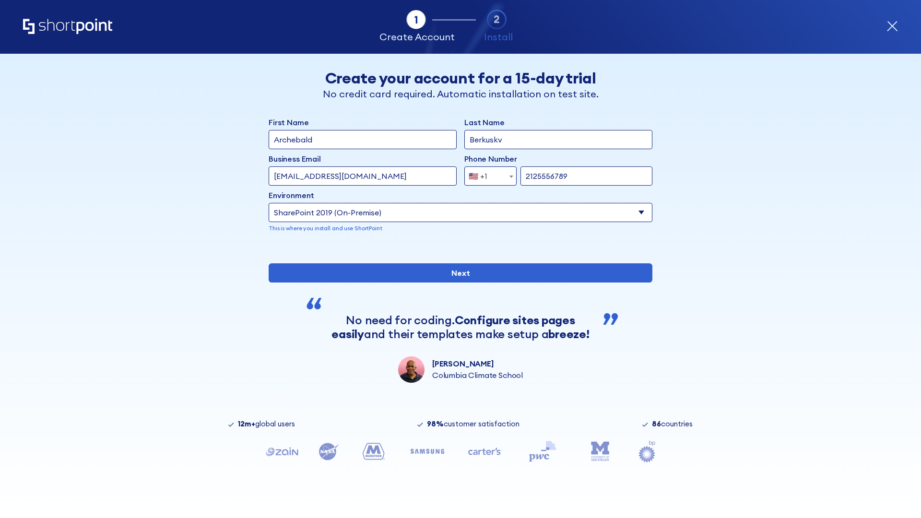
type input "2125556789"
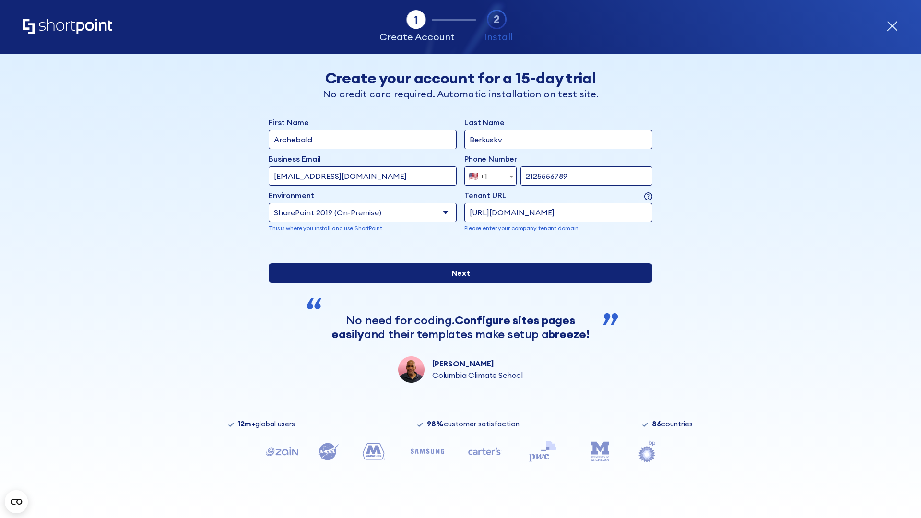
type input "[URL][DOMAIN_NAME]"
click at [457, 318] on div "First Name Archebald Last Name Berkuskv Business Email Invalid Email Address [E…" at bounding box center [461, 250] width 384 height 266
click at [457, 283] on input "Next" at bounding box center [461, 272] width 384 height 19
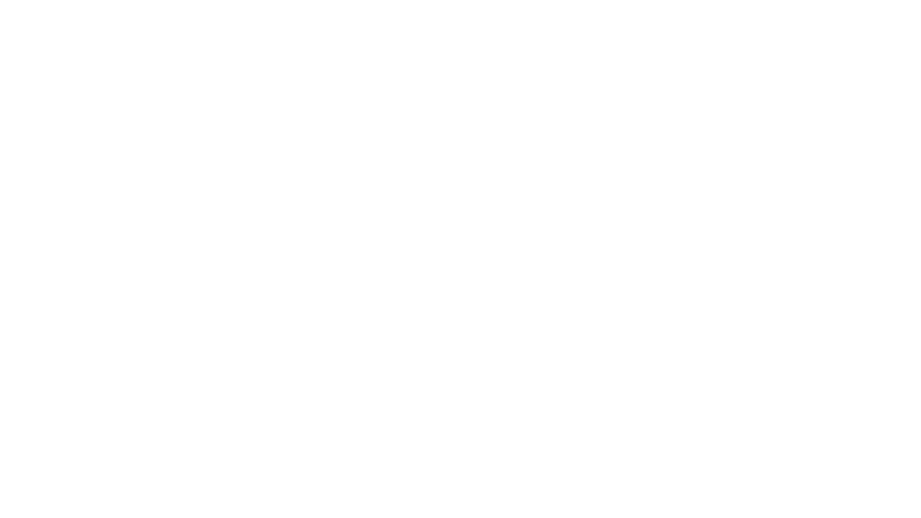
type input "Archebald"
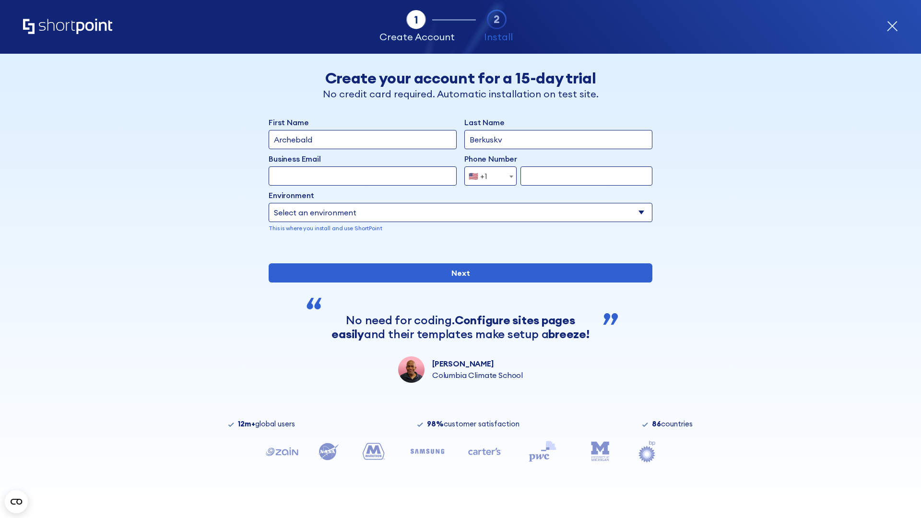
type input "Berkuskv"
type input "[EMAIL_ADDRESS][DOMAIN_NAME]"
type input "2125556789"
select select "SharePoint 2019 (On-Premise)"
type input "2125556789"
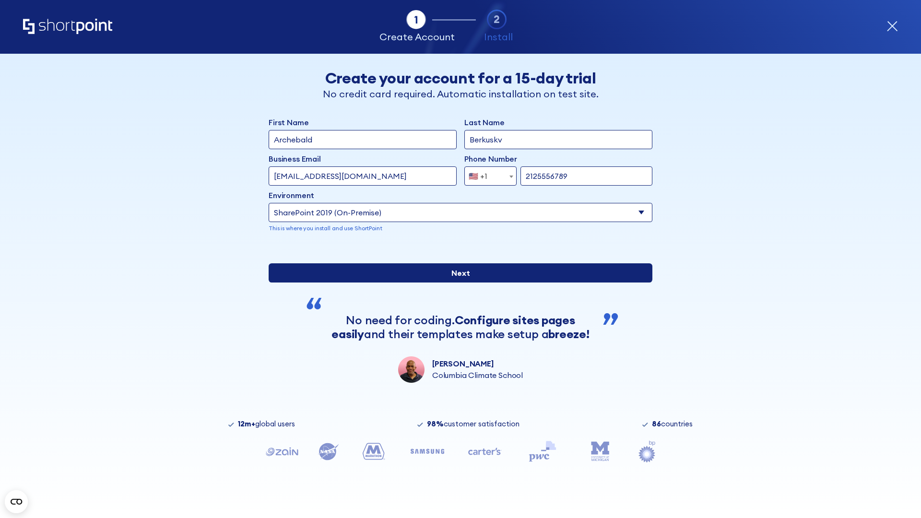
type input "https://intranet.sharepoint.de"
click at [457, 318] on div "First Name Archebald Last Name Berkuskv Business Email Invalid Email Address te…" at bounding box center [461, 250] width 384 height 266
click at [457, 283] on input "Next" at bounding box center [461, 272] width 384 height 19
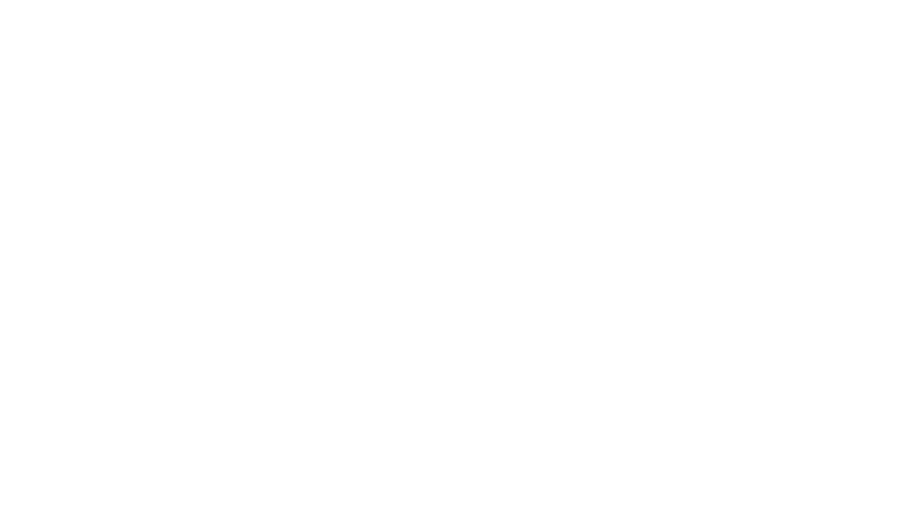
type input "Archebald"
type input "Berkuskv"
type input "[EMAIL_ADDRESS][DOMAIN_NAME]"
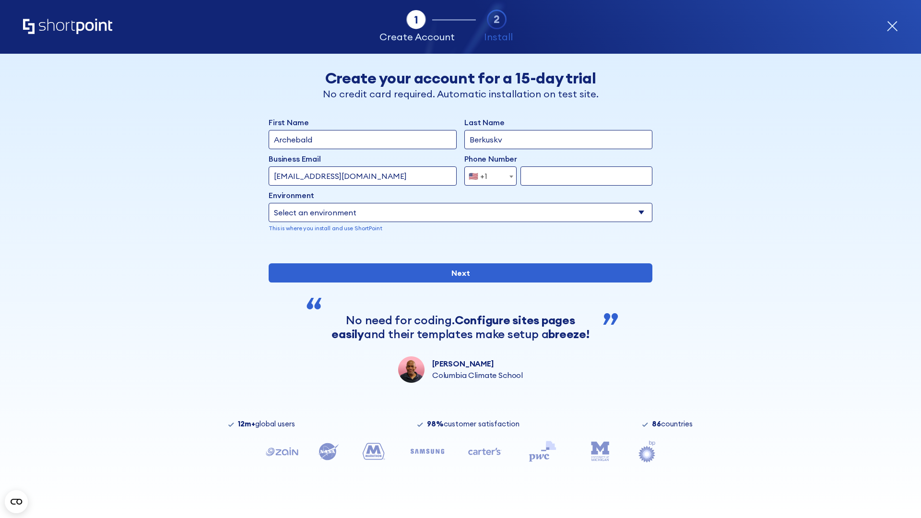
type input "2125556789"
select select "SharePoint 2019 (On-Premise)"
type input "2125556789"
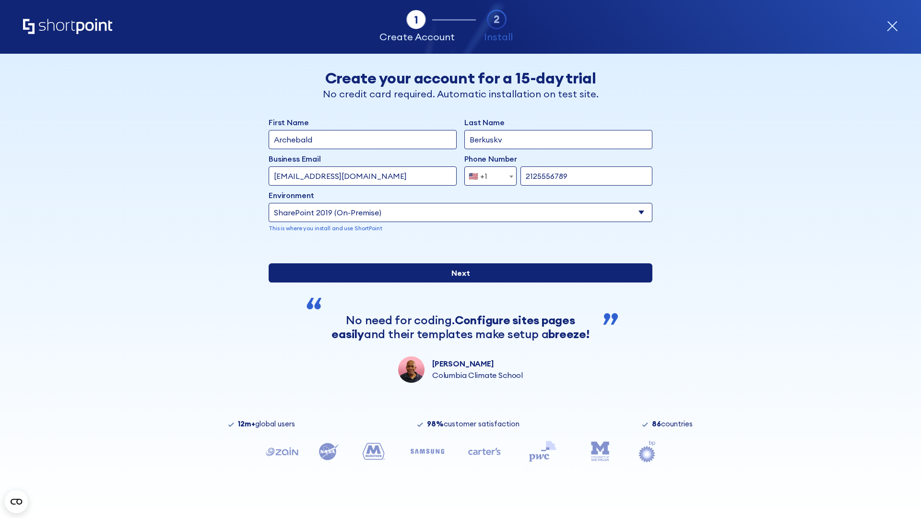
type input "[URL][DOMAIN_NAME]"
click at [457, 283] on input "Next" at bounding box center [461, 272] width 384 height 19
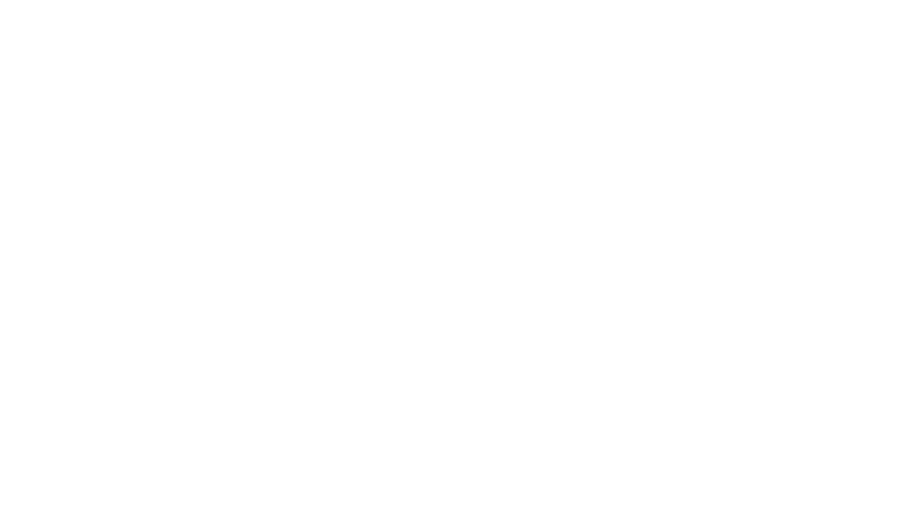
type input "Archebald"
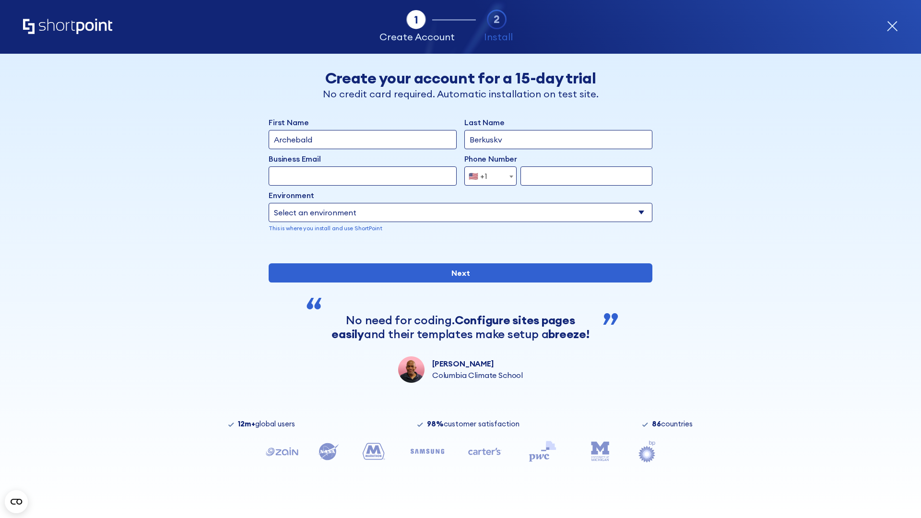
type input "Berkuskv"
type input "[EMAIL_ADDRESS][DOMAIN_NAME]"
type input "2125556789"
select select "SharePoint 2019 (On-Premise)"
type input "2125556789"
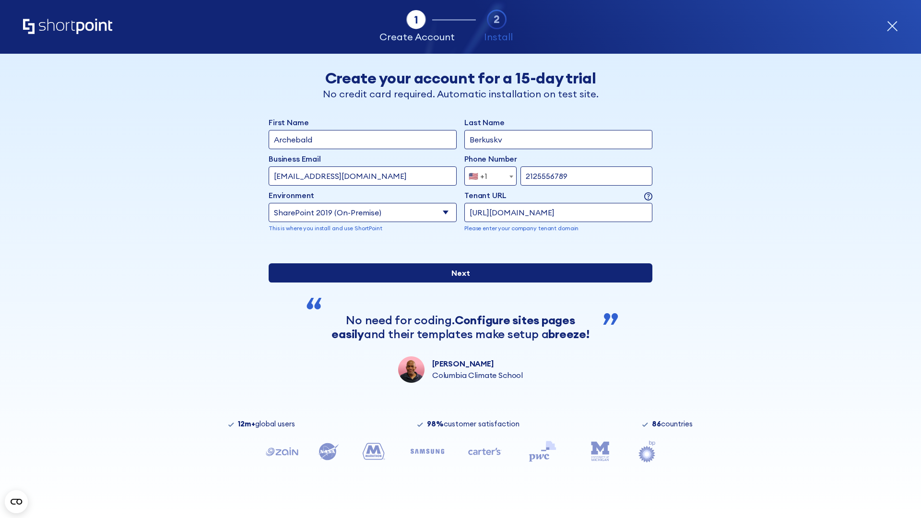
type input "[URL][DOMAIN_NAME]"
click at [457, 316] on div "First Name Archebald Last Name Berkuskv Business Email Invalid Email Address te…" at bounding box center [461, 250] width 384 height 266
click at [457, 283] on input "Next" at bounding box center [461, 272] width 384 height 19
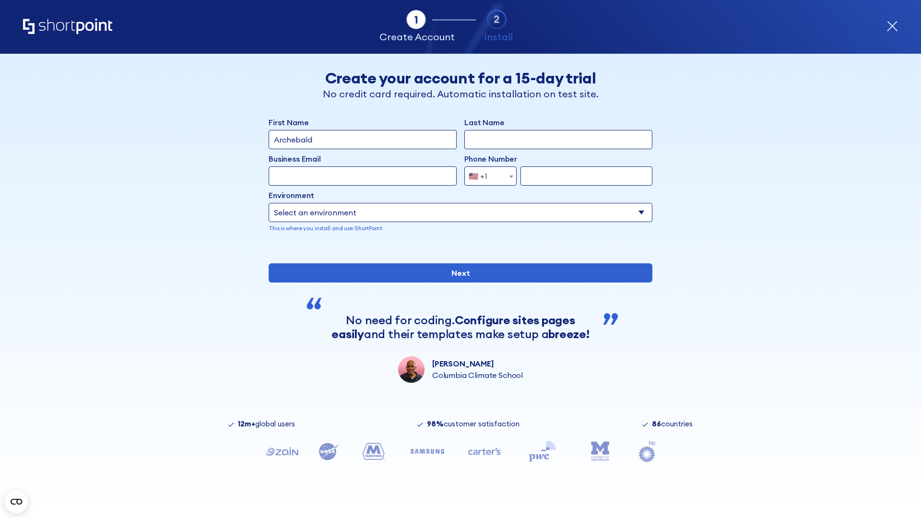
type input "Archebald"
type input "Berkuskv"
type input "[EMAIL_ADDRESS][DOMAIN_NAME]"
type input "2125556789"
select select "SharePoint 2019 (On-Premise)"
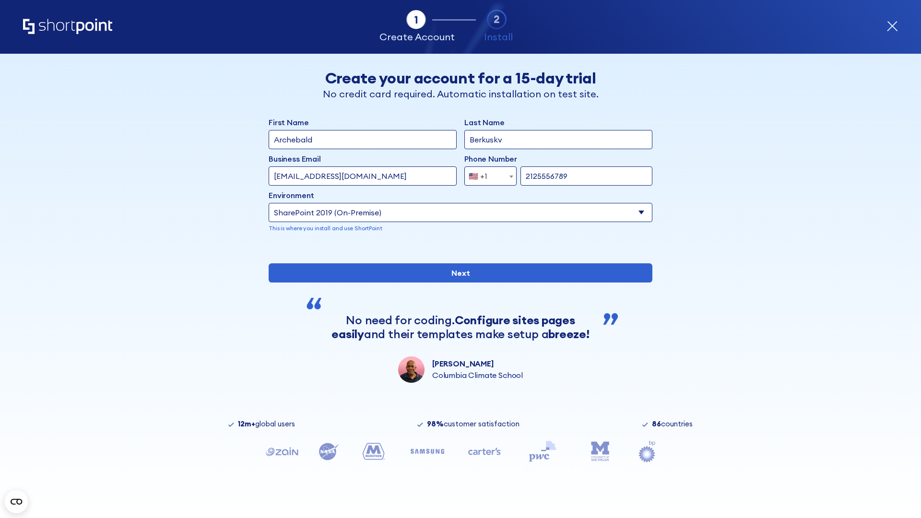
type input "2125556789"
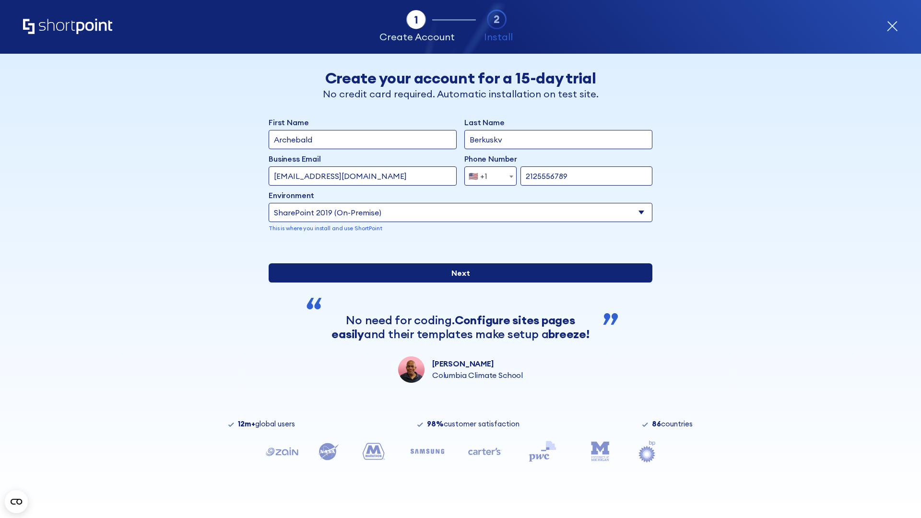
type input "https://team.dps.mil"
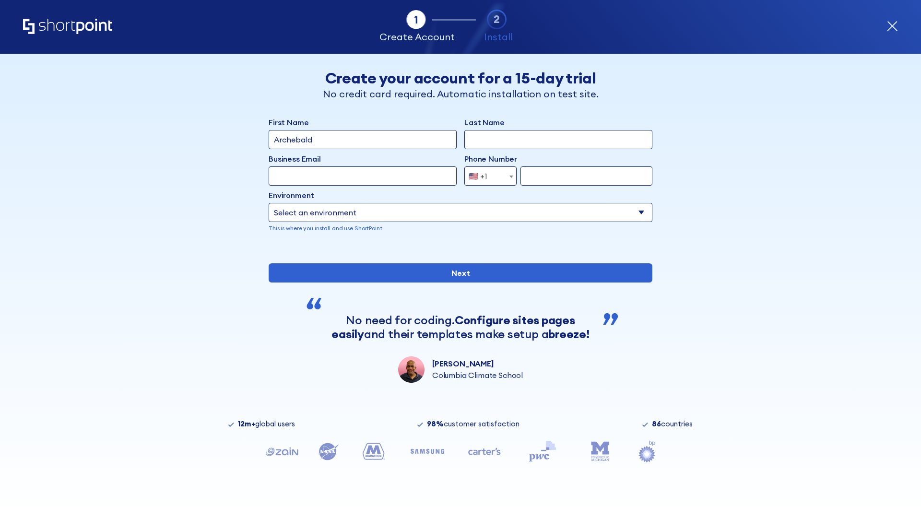
type input "Archebald"
type input "Berkuskv"
type input "[EMAIL_ADDRESS][DOMAIN_NAME]"
type input "2125556789"
select select "SharePoint 2016 (On-Premise)"
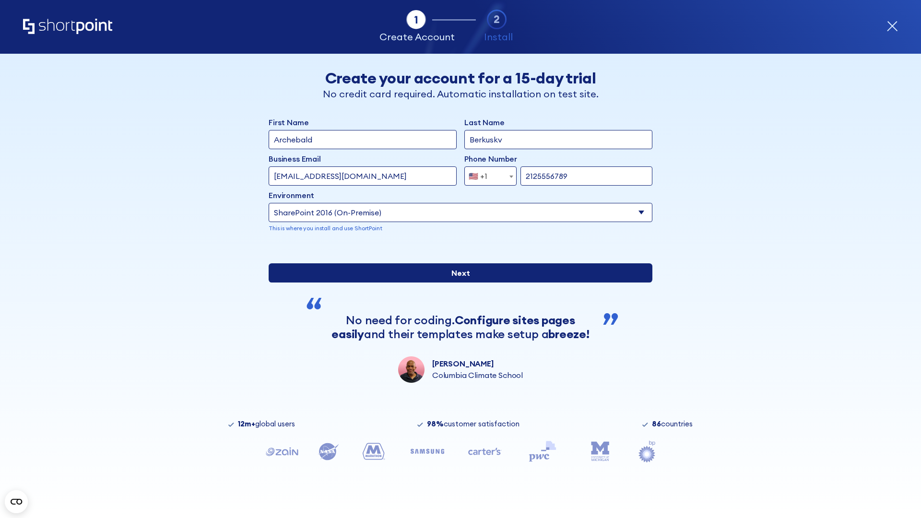
type input "2125556789"
click at [457, 324] on div "First Name Archebald Last Name Berkuskv Business Email Invalid Email Address te…" at bounding box center [461, 250] width 384 height 266
click at [457, 283] on input "Next" at bounding box center [461, 272] width 384 height 19
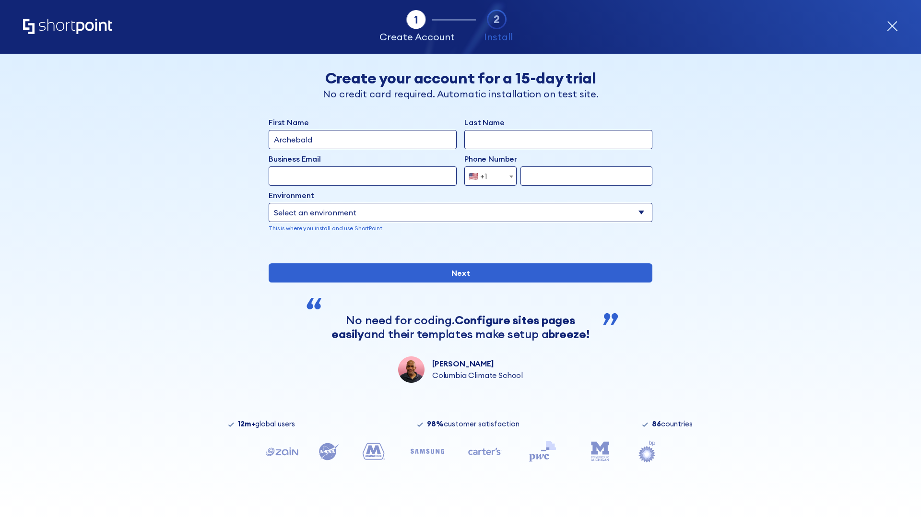
type input "Archebald"
type input "Berkuskv"
type input "[EMAIL_ADDRESS][DOMAIN_NAME]"
type input "2125556789"
select select "SharePoint 2013 (On-Premise)"
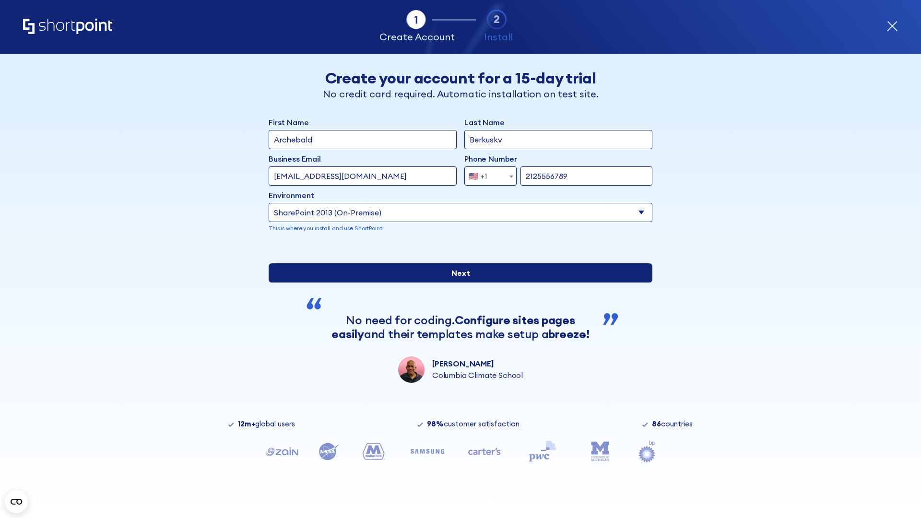
type input "2125556789"
click at [457, 283] on input "Next" at bounding box center [461, 272] width 384 height 19
